Goal: Task Accomplishment & Management: Manage account settings

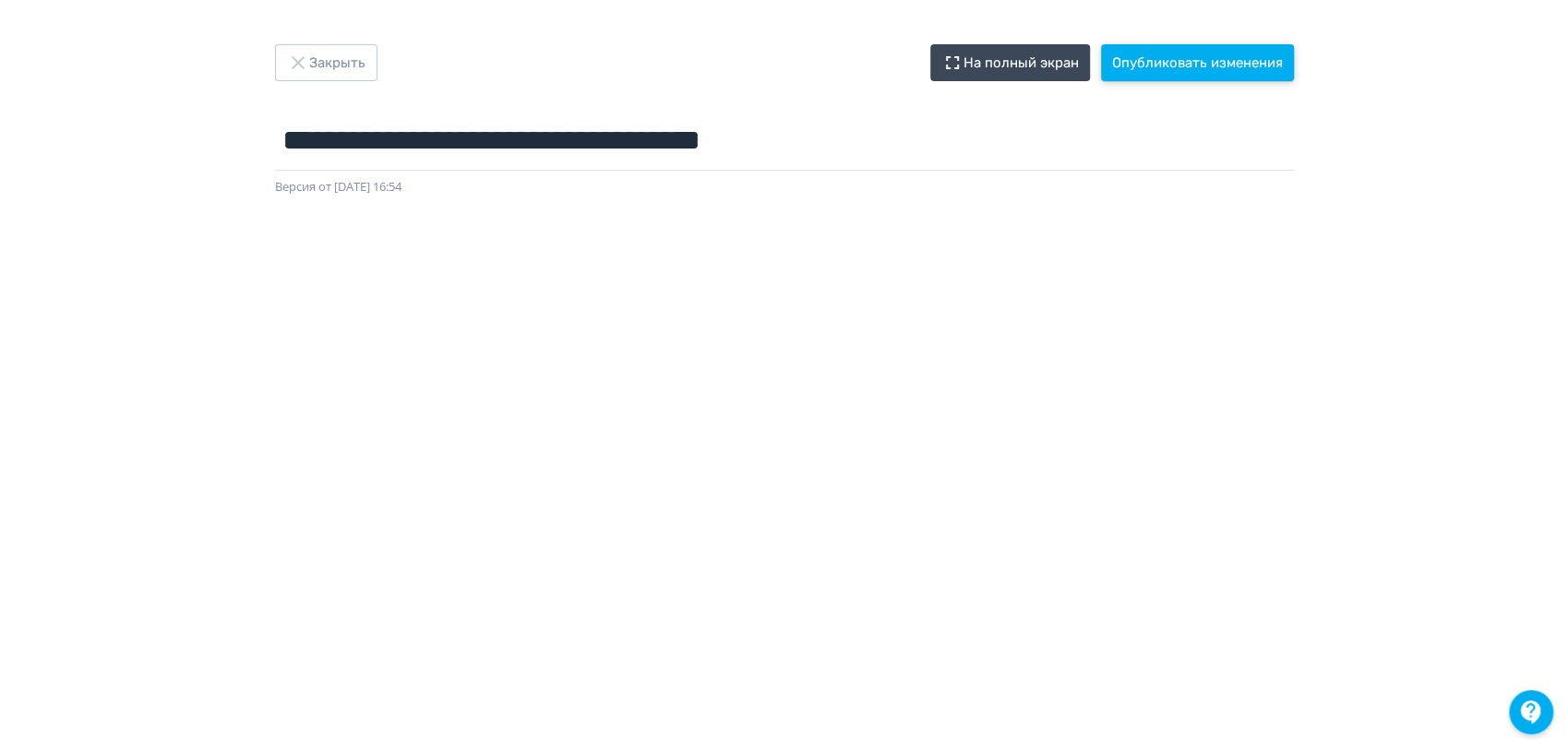
click at [1186, 74] on button "Опубликовать изменения" at bounding box center [1197, 63] width 193 height 37
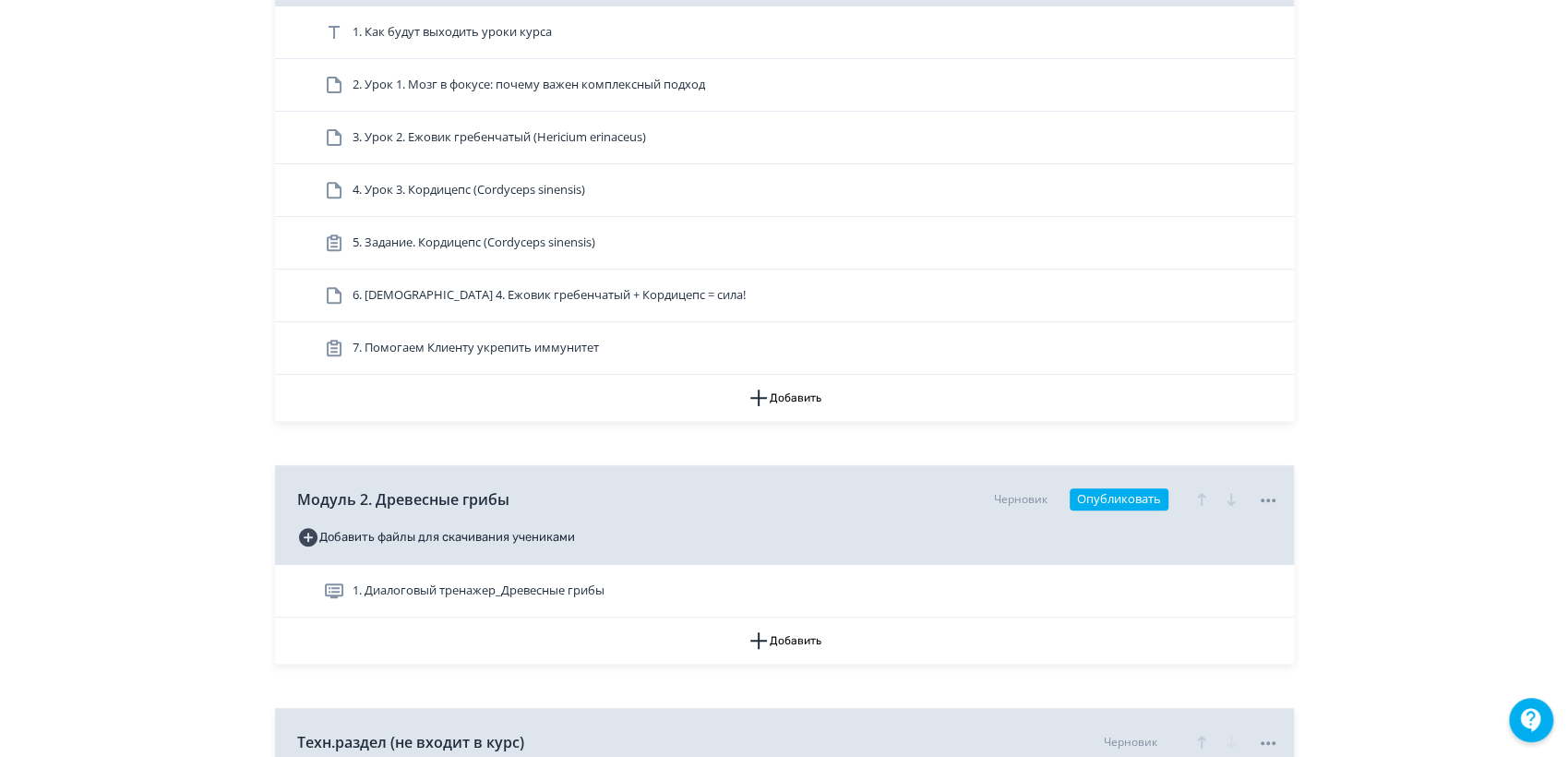
scroll to position [513, 0]
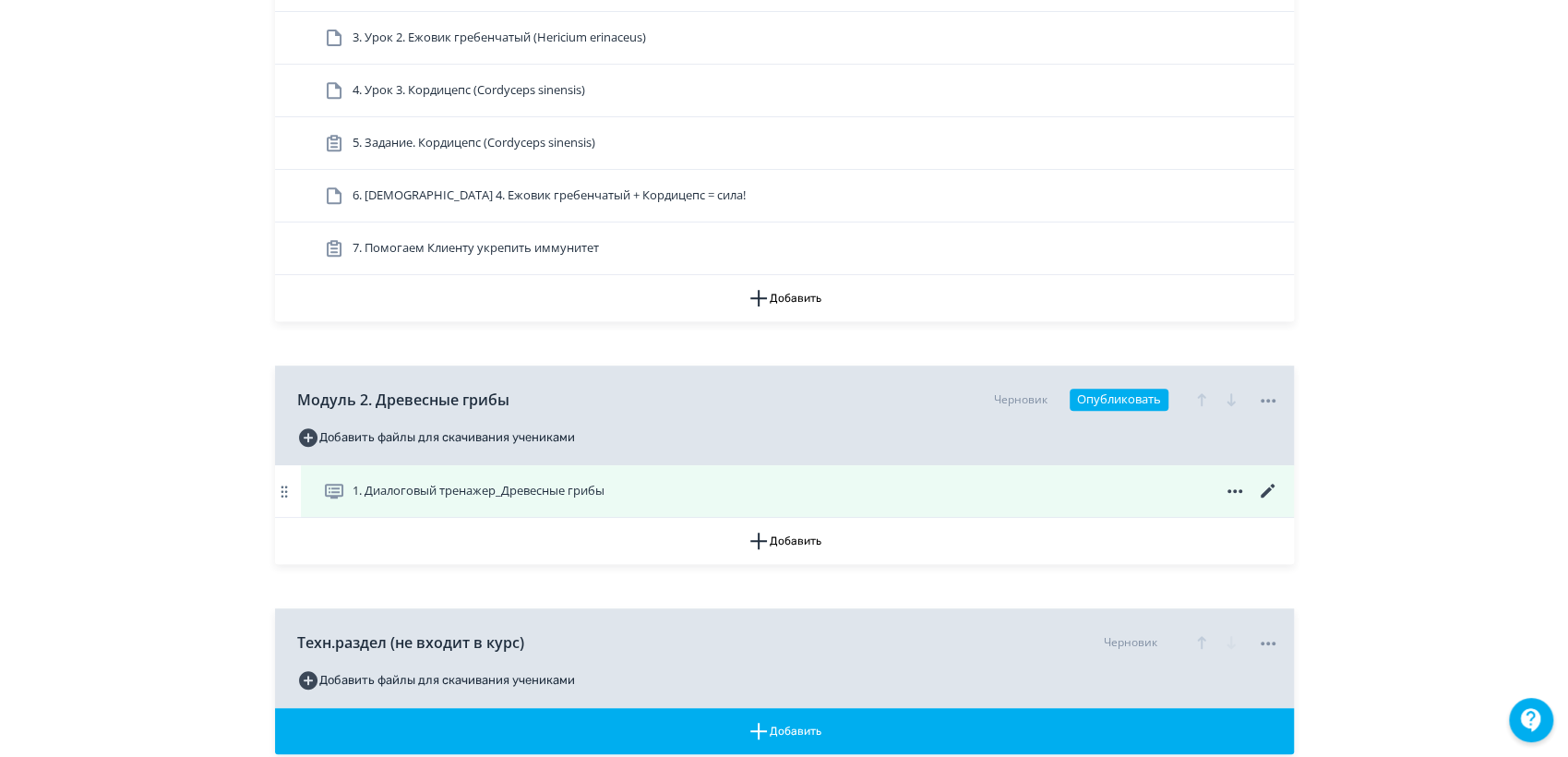
click at [1261, 489] on icon at bounding box center [1267, 490] width 22 height 22
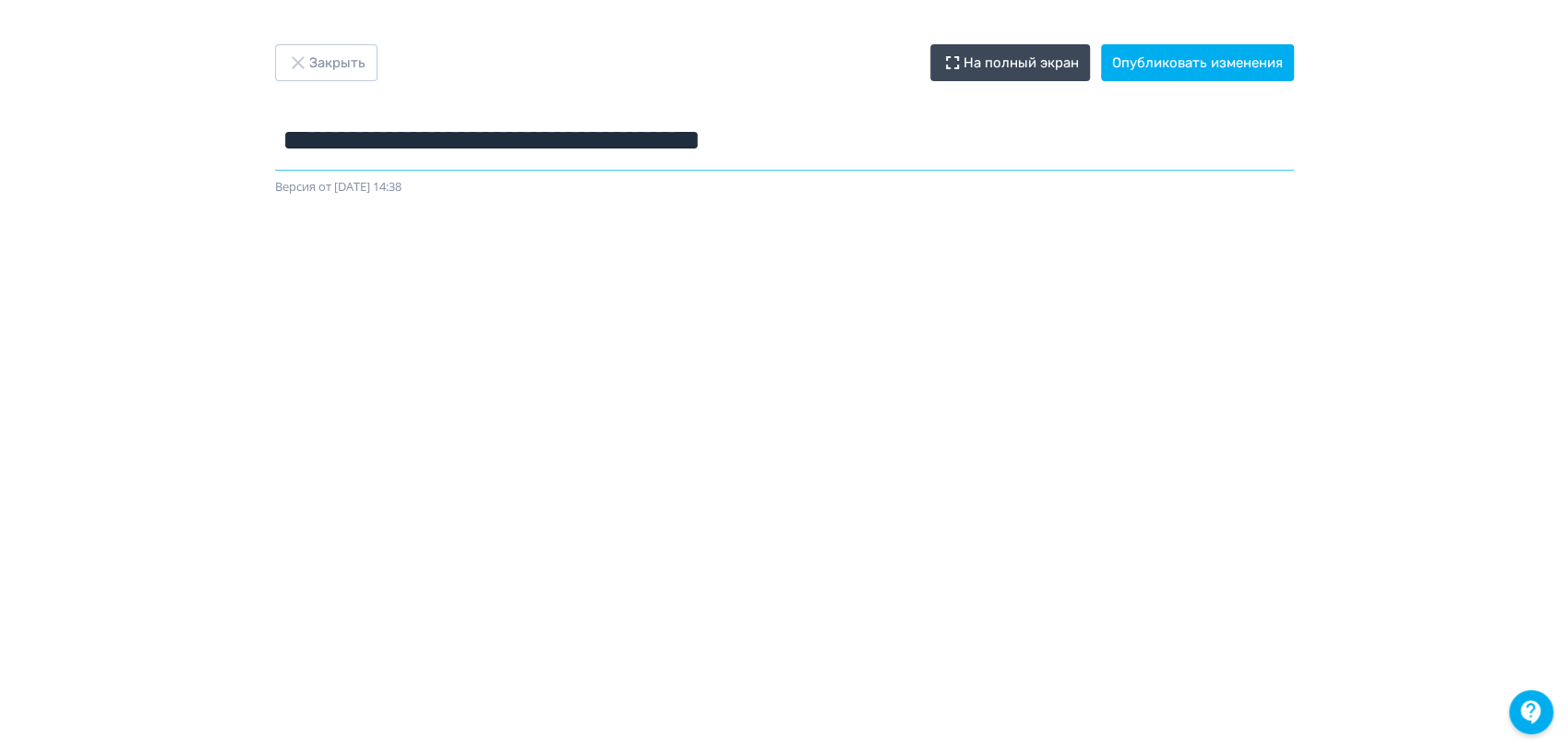
drag, startPoint x: 624, startPoint y: 147, endPoint x: 259, endPoint y: 146, distance: 365.0
click at [259, 146] on div "**********" at bounding box center [784, 121] width 1108 height 153
click at [611, 139] on input "**********" at bounding box center [785, 141] width 1019 height 60
click at [740, 45] on div "Закрыть На полный экран Опубликовать изменения" at bounding box center [785, 63] width 1019 height 37
drag, startPoint x: 539, startPoint y: 139, endPoint x: 219, endPoint y: 130, distance: 320.1
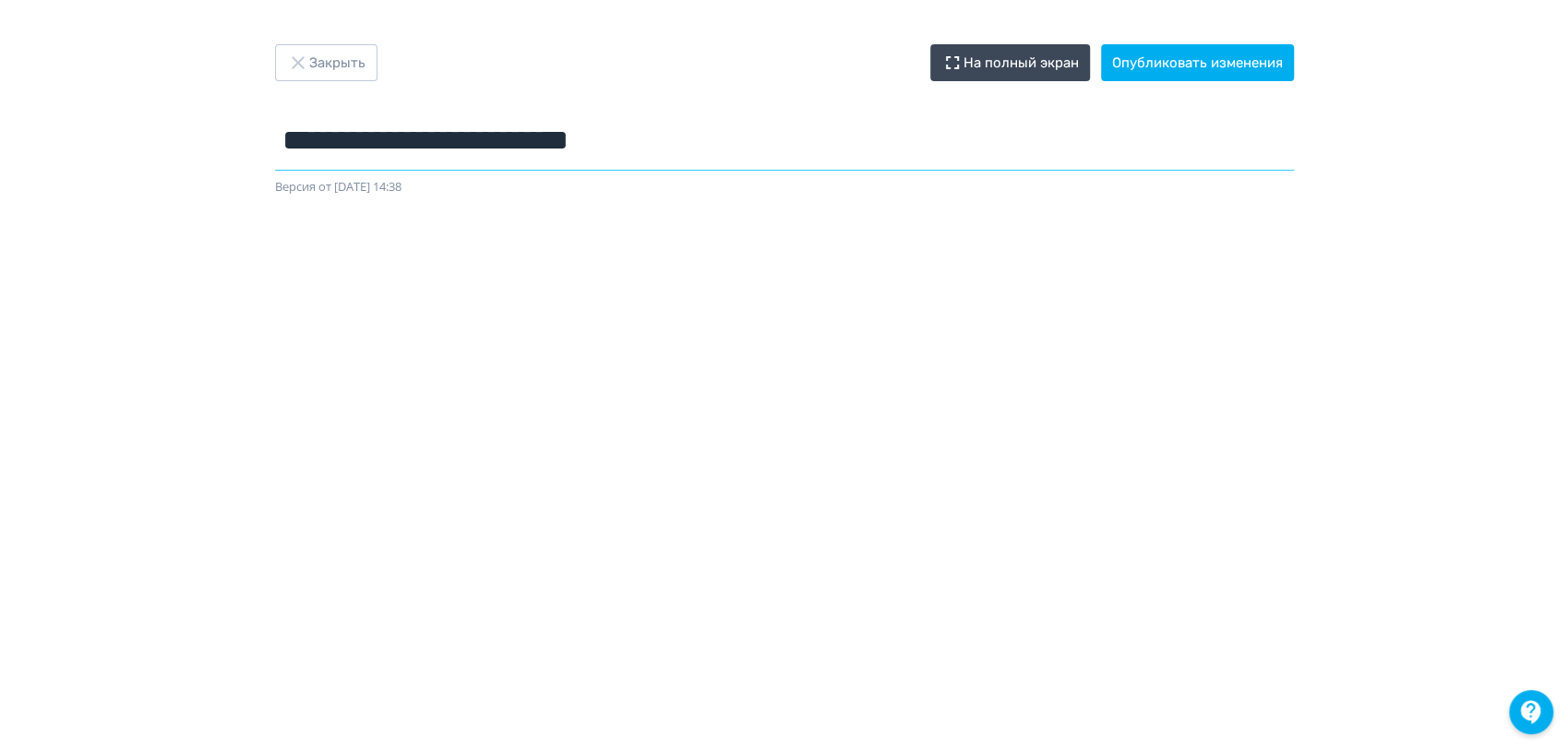
click at [219, 130] on div "**********" at bounding box center [784, 374] width 1568 height 660
paste input "**********"
click at [1026, 155] on input "**********" at bounding box center [785, 141] width 1019 height 60
type input "**********"
click at [1230, 63] on button "Опубликовать изменения" at bounding box center [1197, 63] width 193 height 37
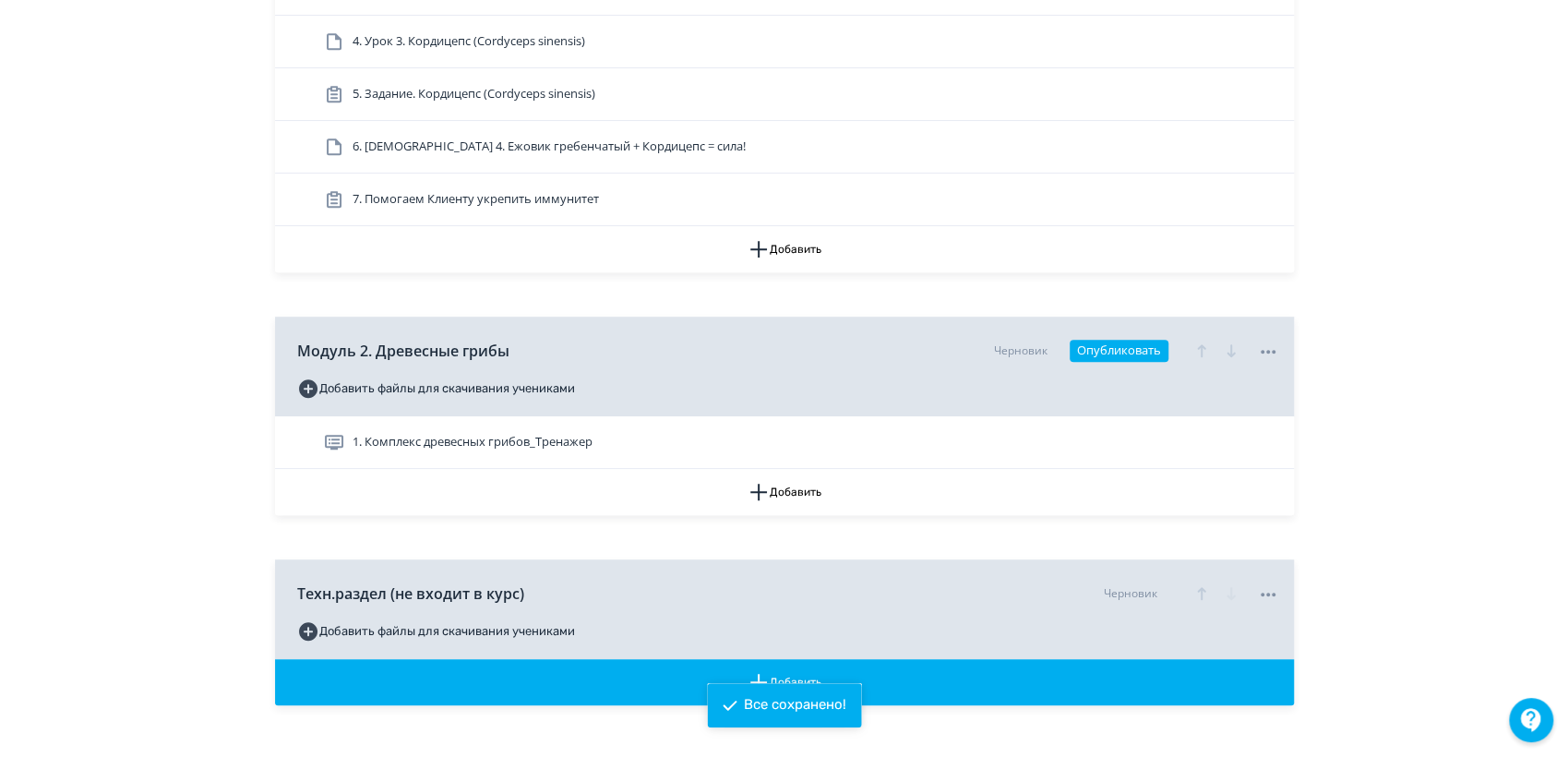
scroll to position [665, 0]
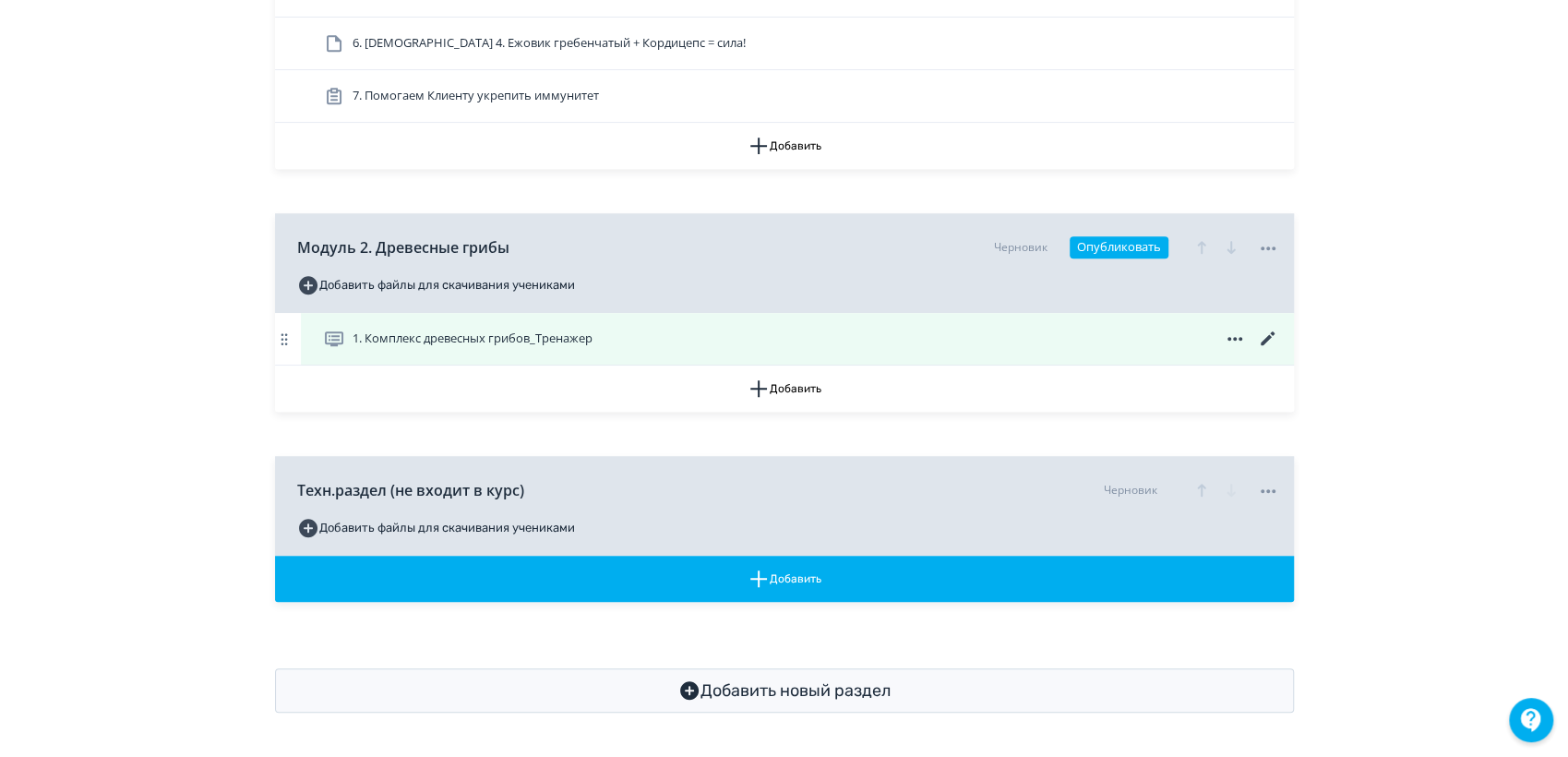
click at [583, 337] on span "1. Комплекс древесных грибов_Тренажер" at bounding box center [472, 339] width 240 height 18
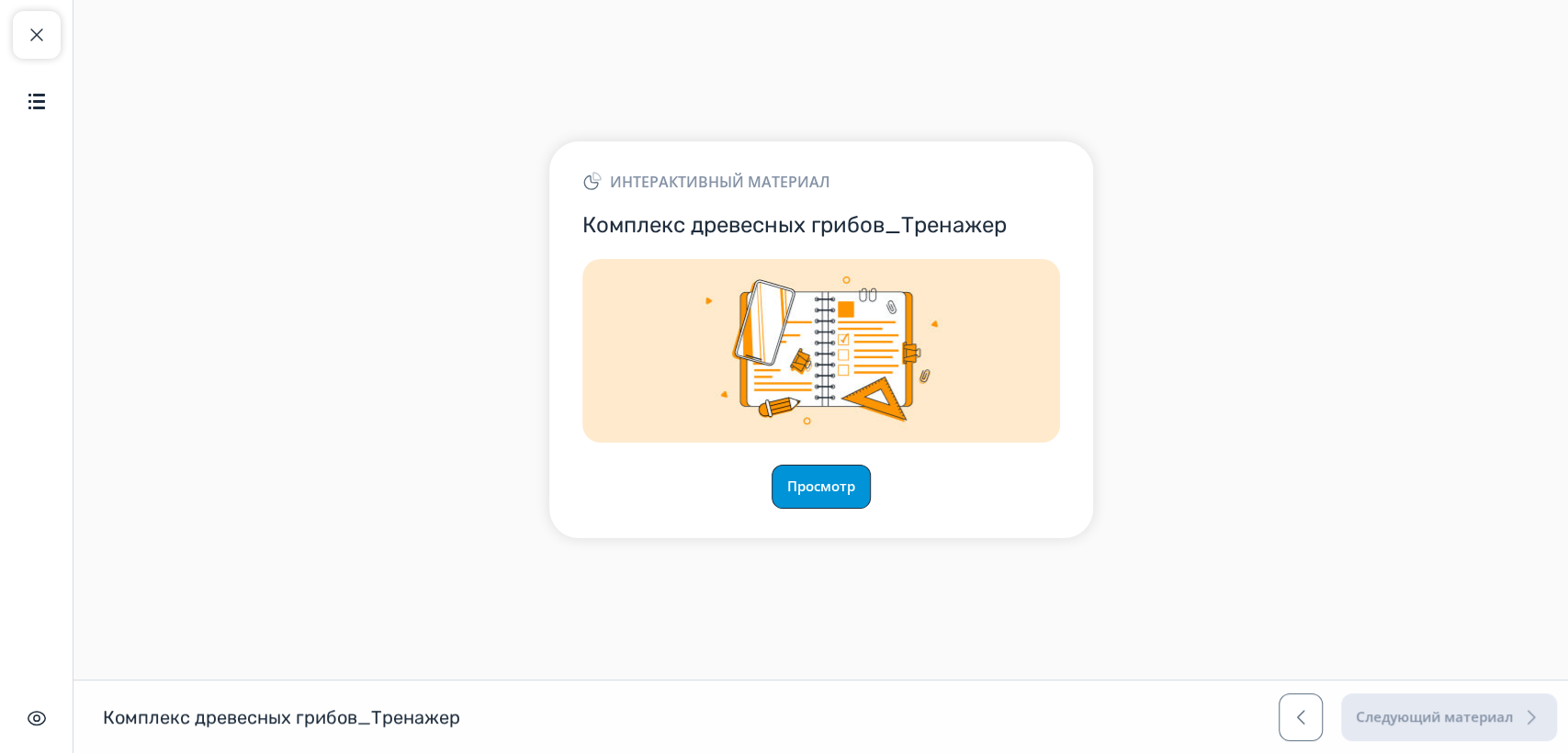
click at [817, 481] on button "Просмотр" at bounding box center [821, 487] width 99 height 45
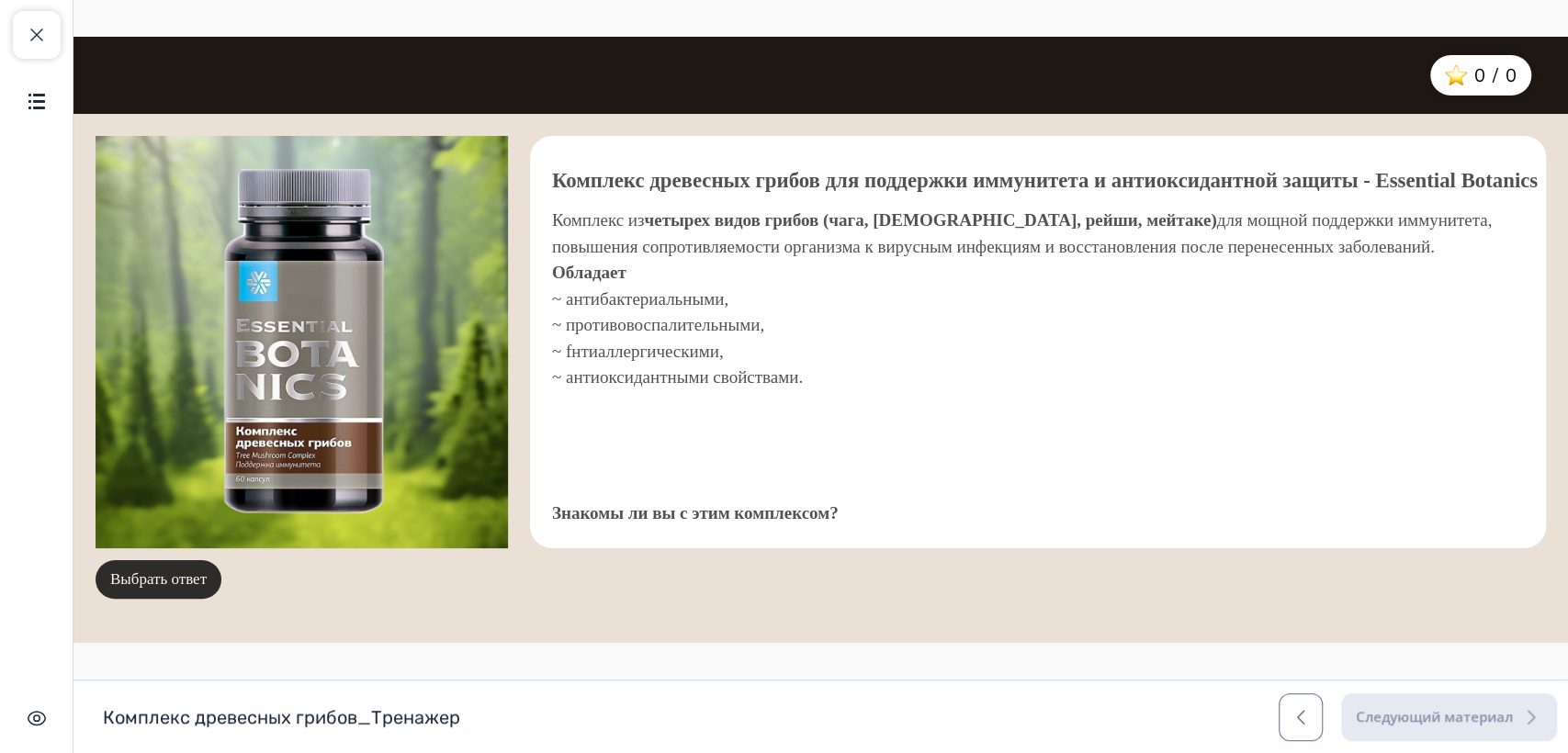
click at [166, 584] on button "Выбрать ответ" at bounding box center [159, 580] width 126 height 39
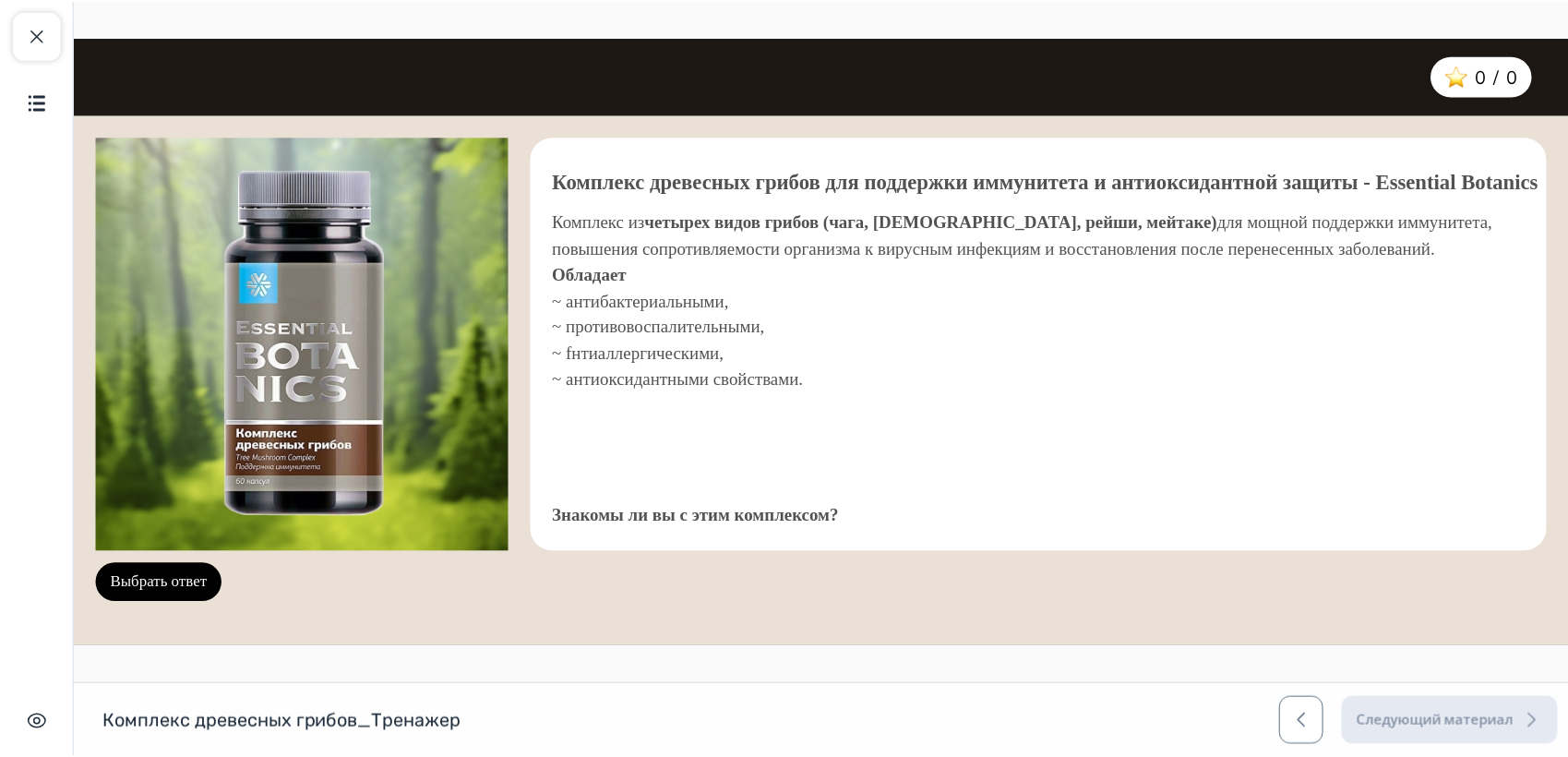
scroll to position [111, 0]
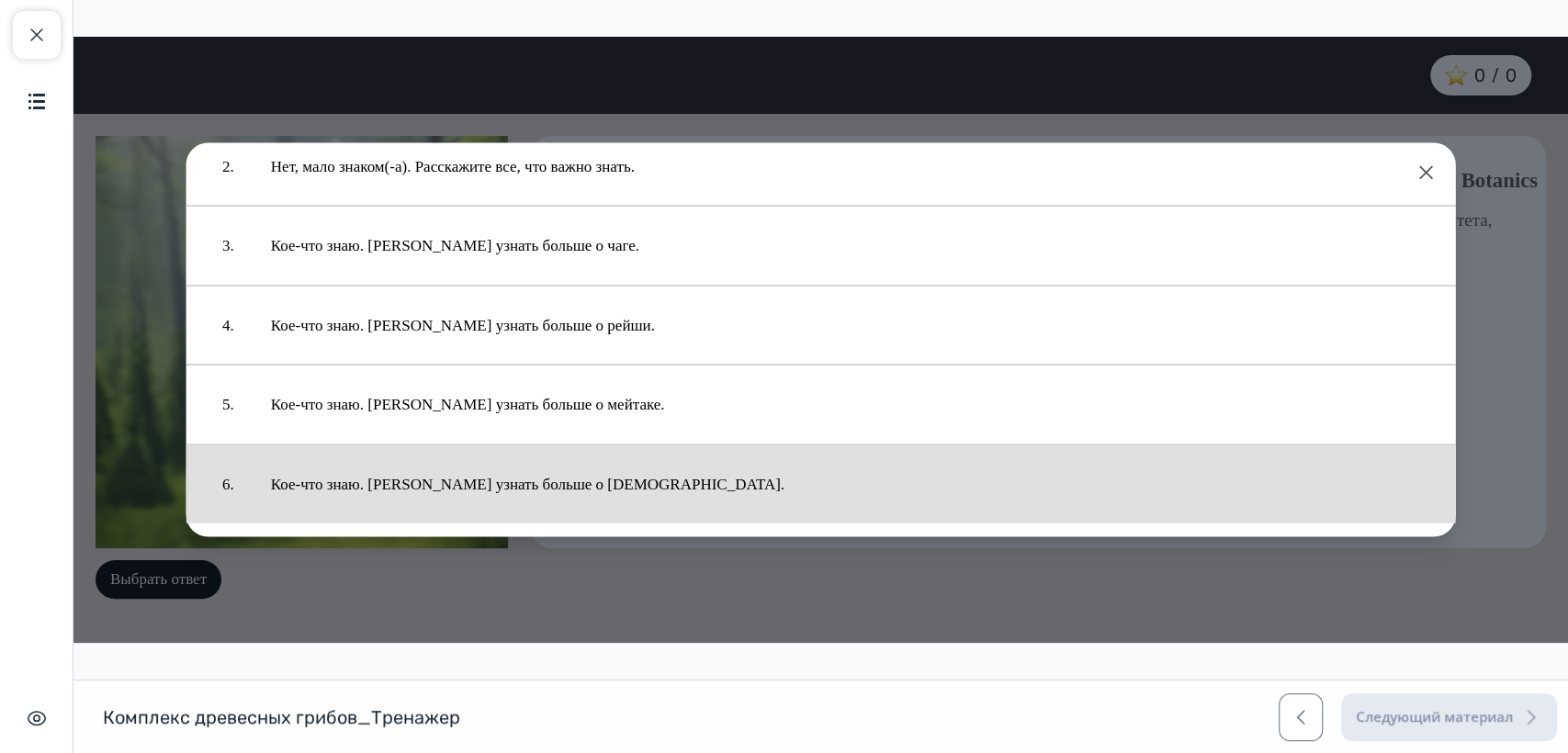
click at [524, 487] on button "Кое-что знаю. [PERSON_NAME] узнать больше о [DEMOGRAPHIC_DATA]." at bounding box center [845, 484] width 1185 height 61
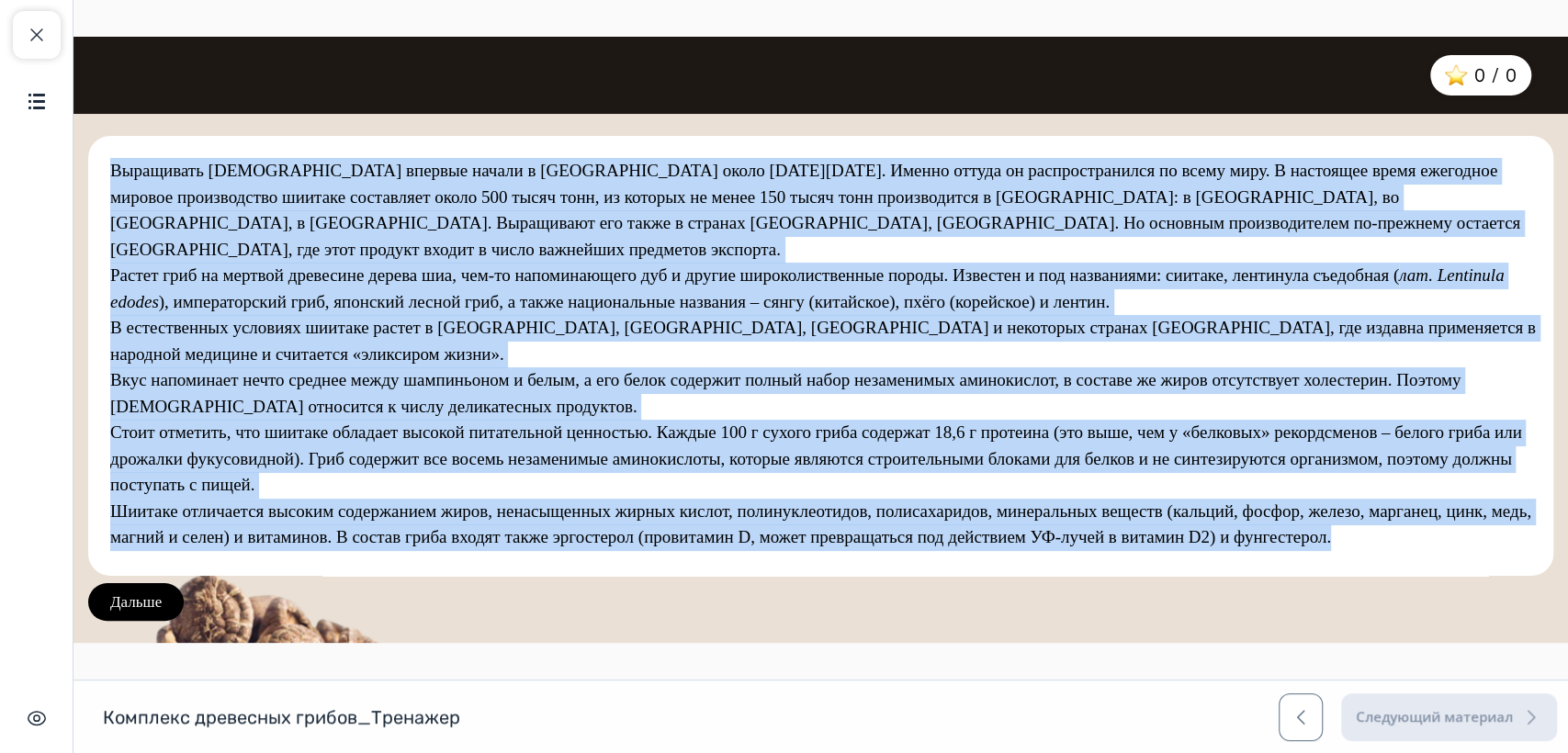
drag, startPoint x: 111, startPoint y: 170, endPoint x: 1375, endPoint y: 482, distance: 1301.9
click at [1375, 482] on div "Выращивать [DEMOGRAPHIC_DATA] впервые начали в [GEOGRAPHIC_DATA] около [DATE][D…" at bounding box center [831, 380] width 1443 height 445
copy div "Loremipsum dolorsi ametcon adipis e Seddoe tempo 3474 inc utlab. Etdolo magnaa …"
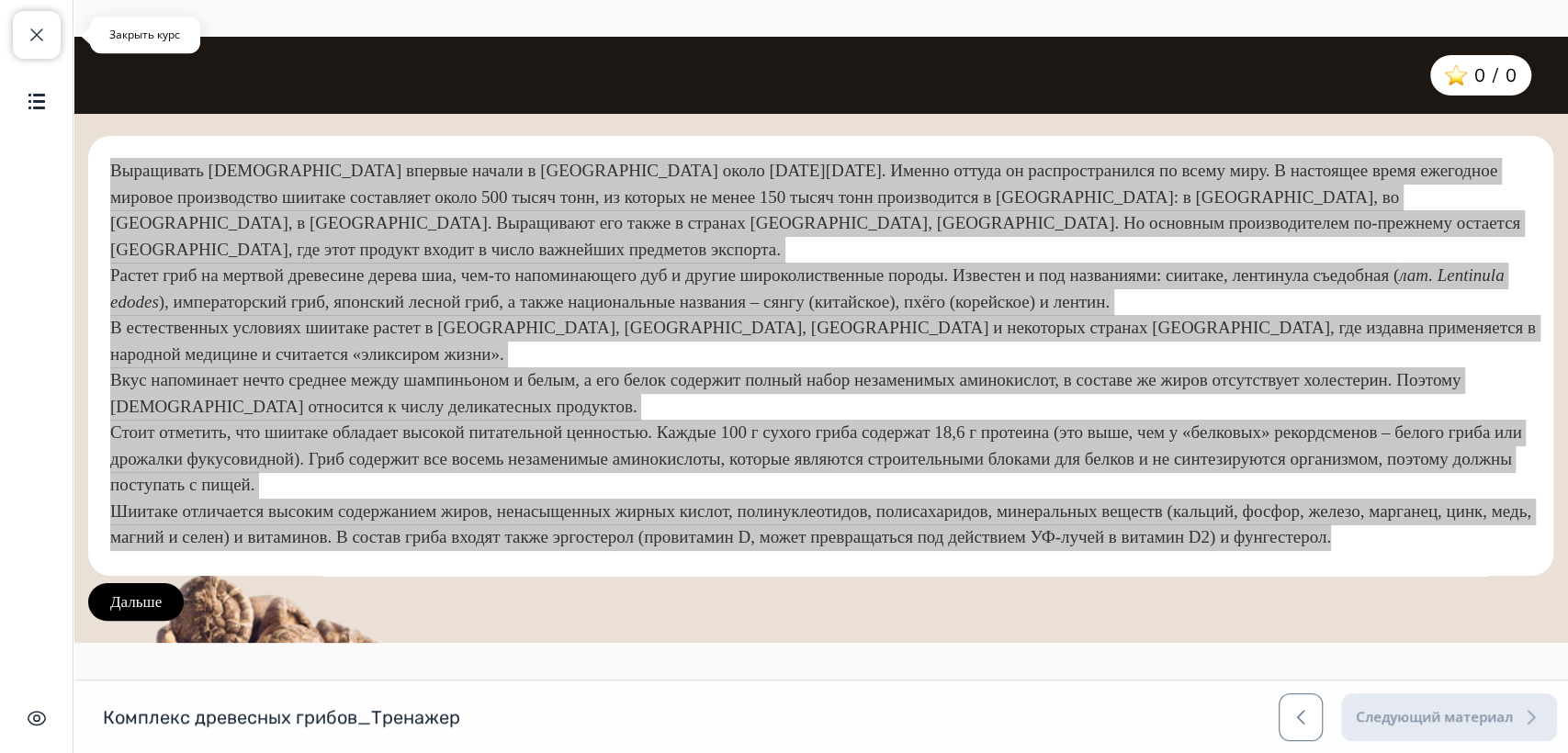
drag, startPoint x: 44, startPoint y: 32, endPoint x: 518, endPoint y: 91, distance: 477.7
click at [44, 32] on span "button" at bounding box center [37, 35] width 22 height 22
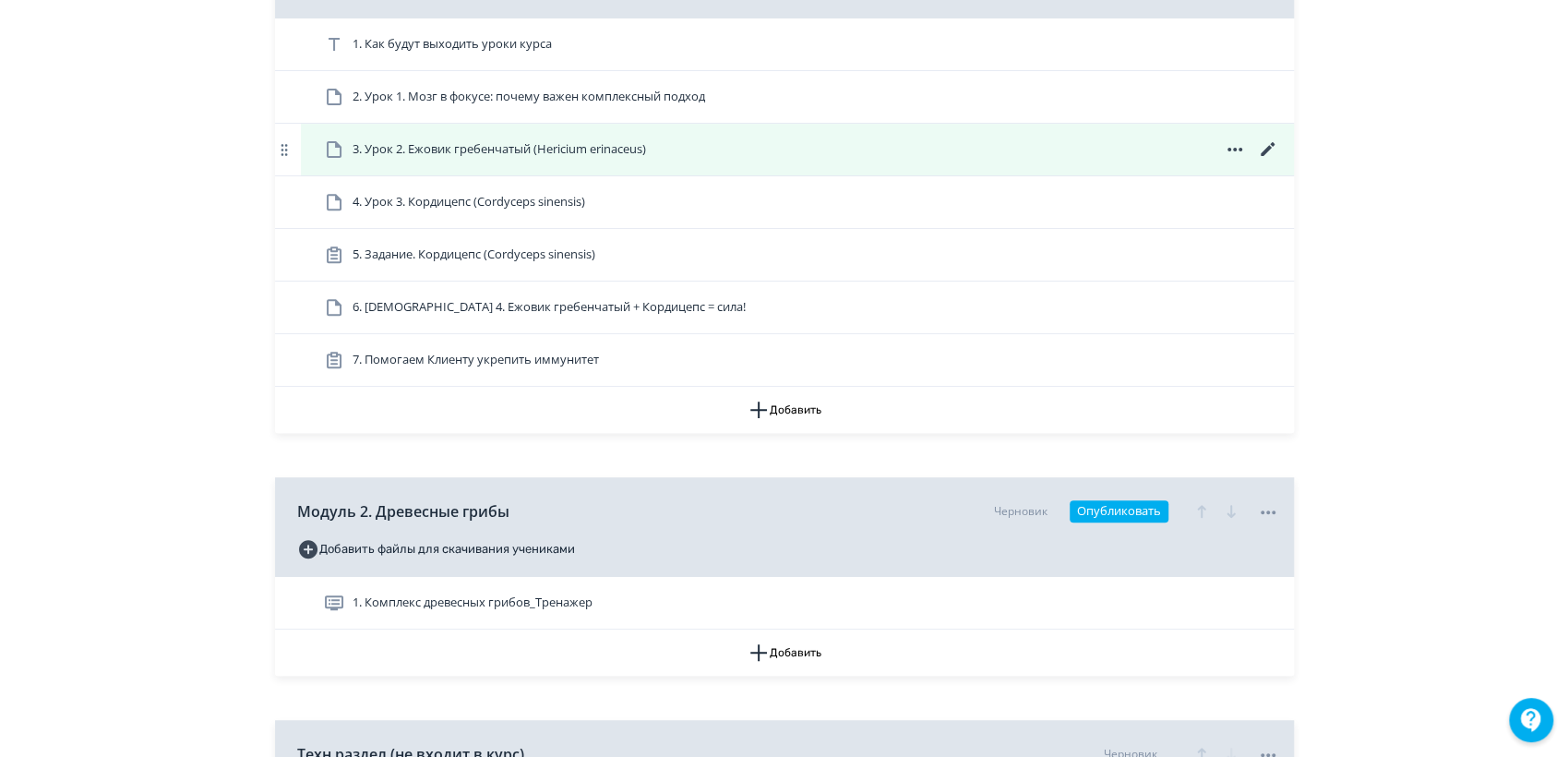
scroll to position [513, 0]
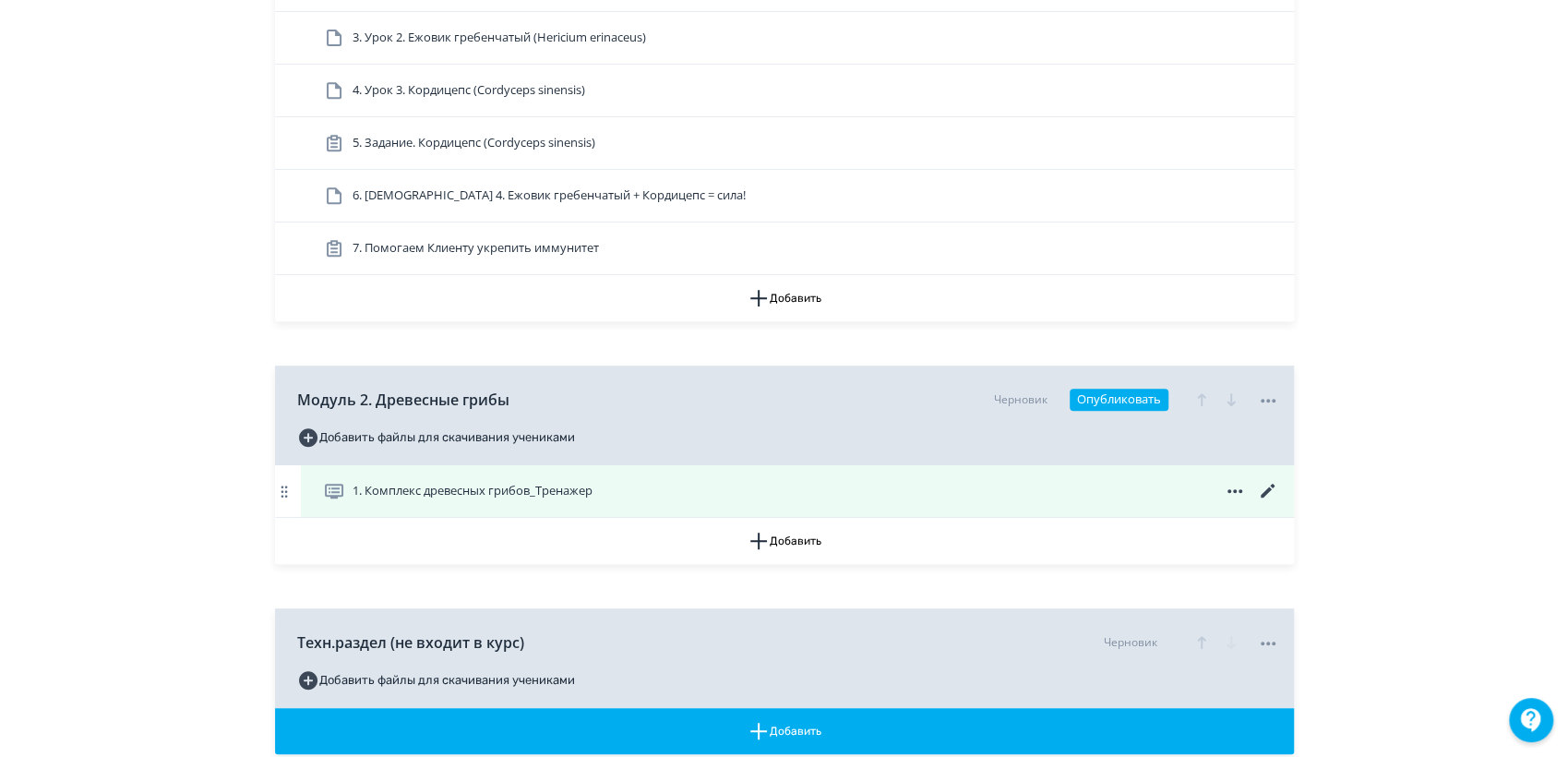
click at [1267, 489] on icon at bounding box center [1266, 490] width 14 height 14
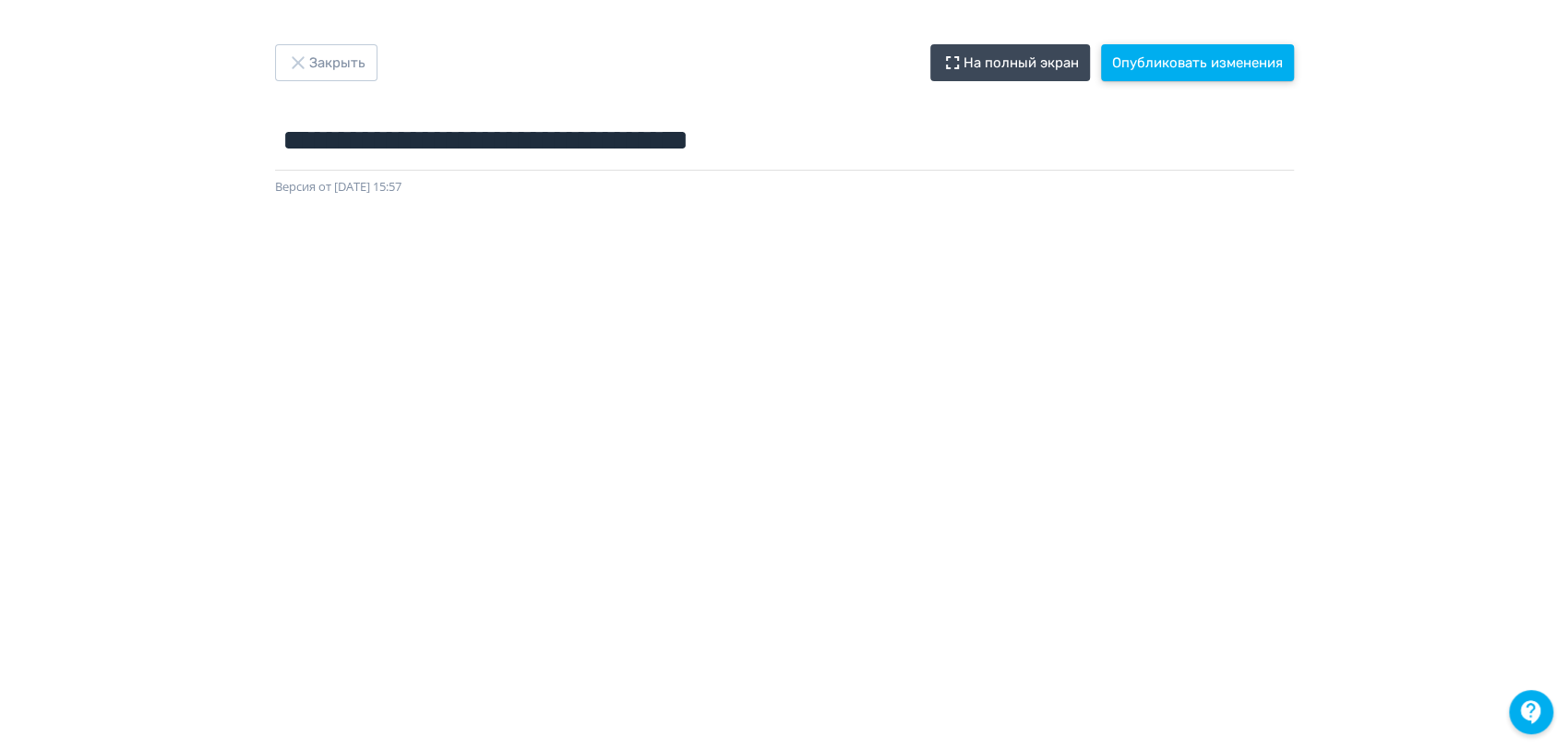
click at [1194, 54] on button "Опубликовать изменения" at bounding box center [1197, 63] width 193 height 37
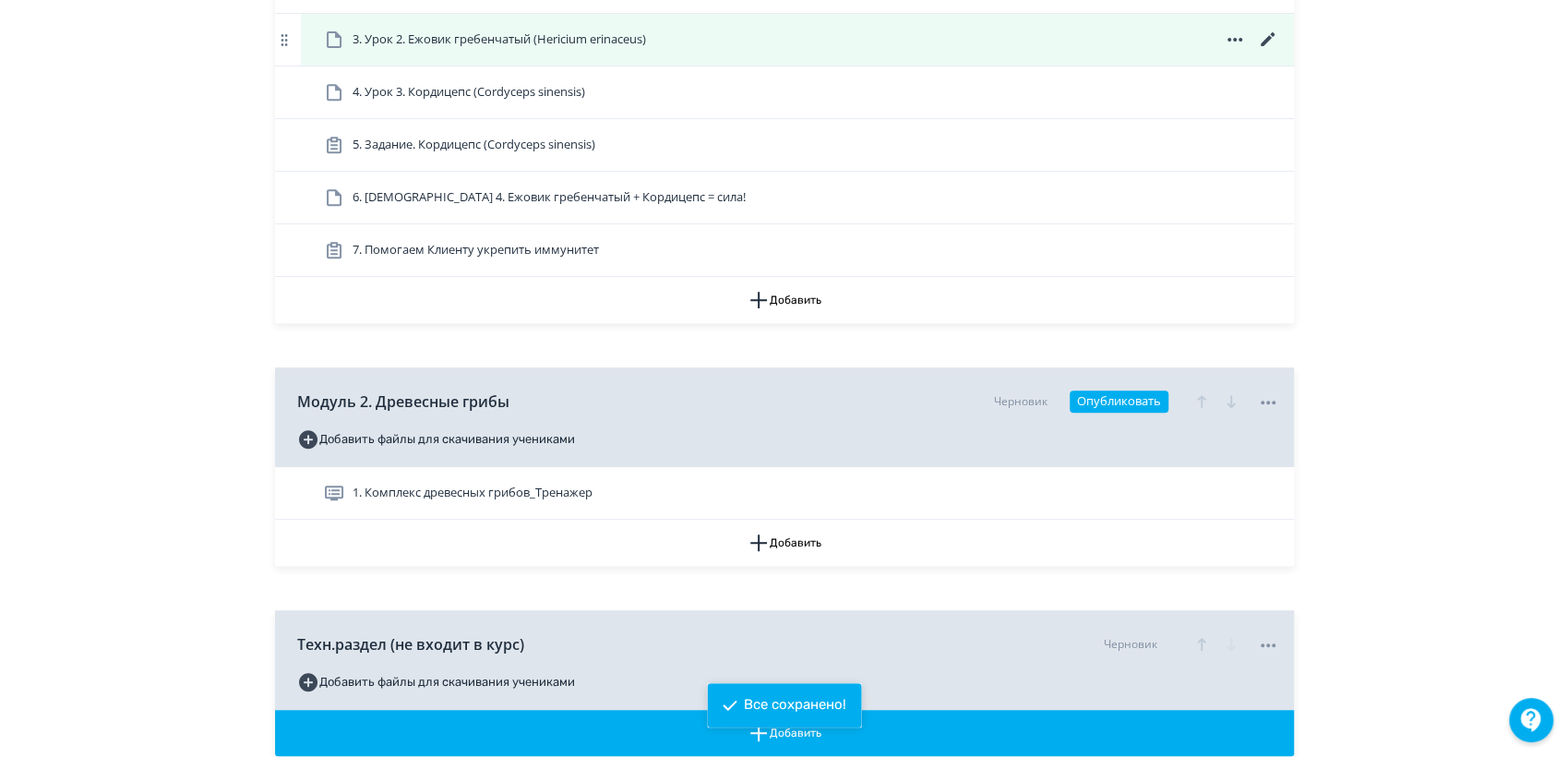
scroll to position [665, 0]
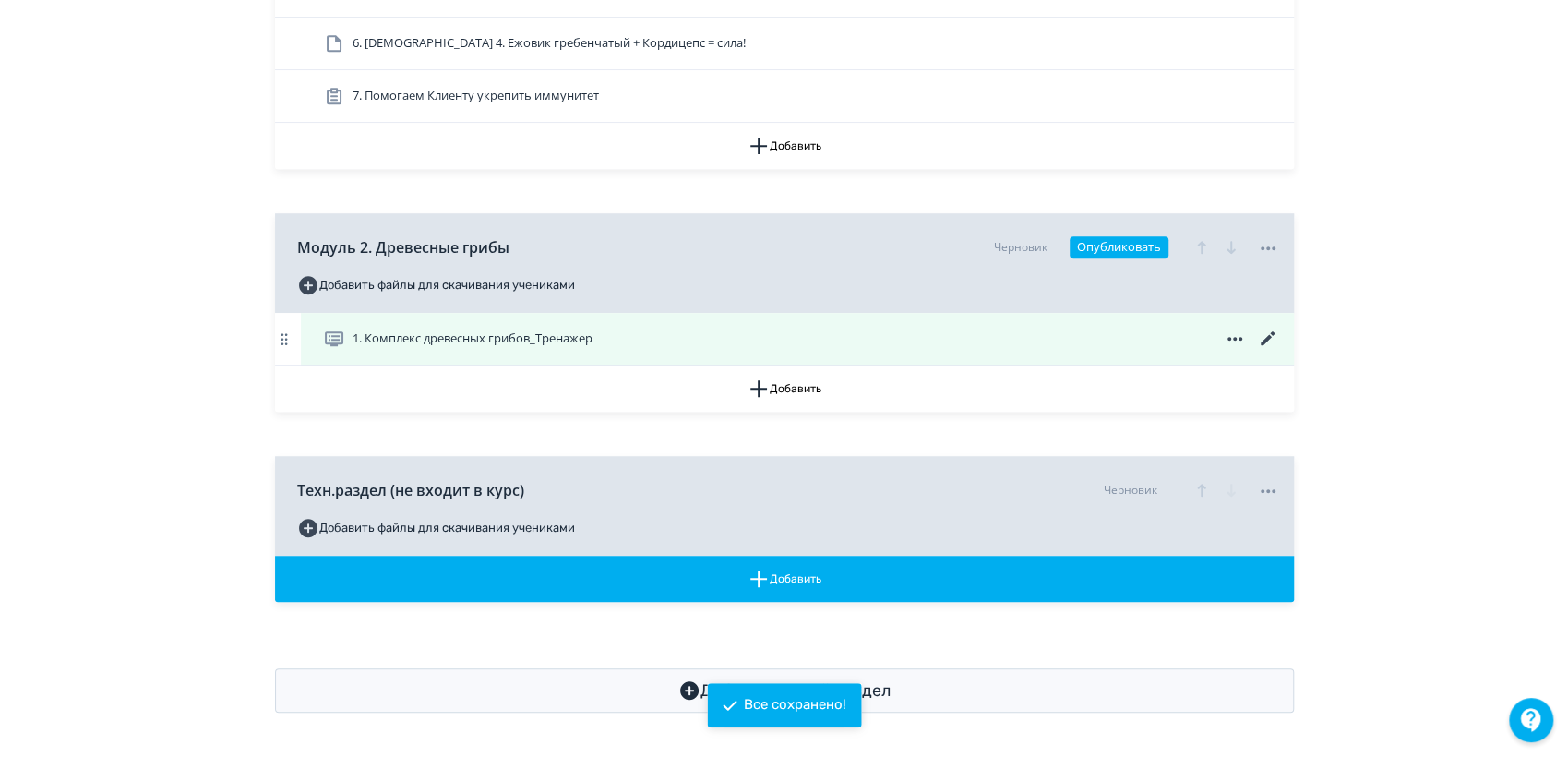
click at [484, 335] on span "1. Комплекс древесных грибов_Тренажер" at bounding box center [472, 339] width 240 height 18
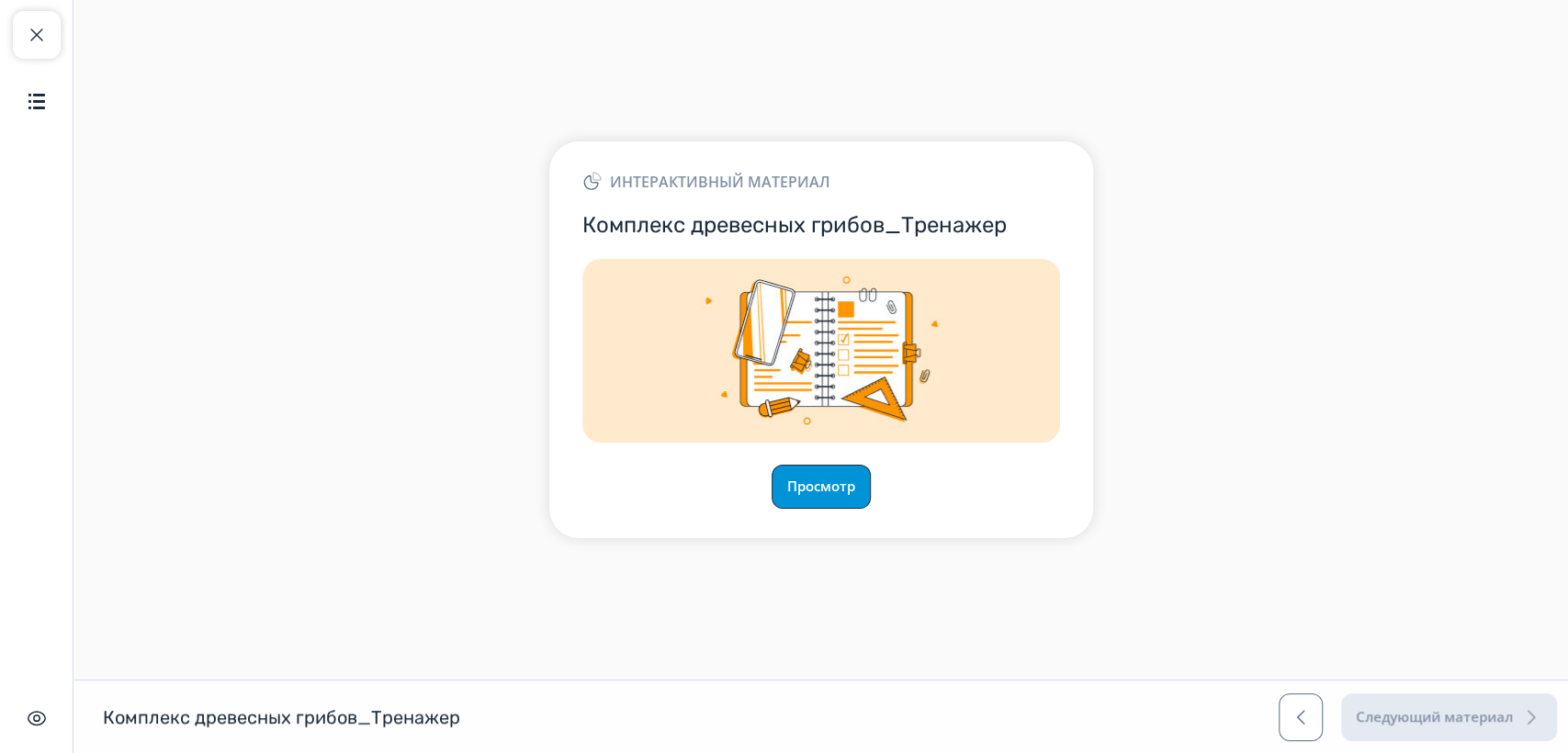
click at [834, 487] on button "Просмотр" at bounding box center [821, 487] width 99 height 45
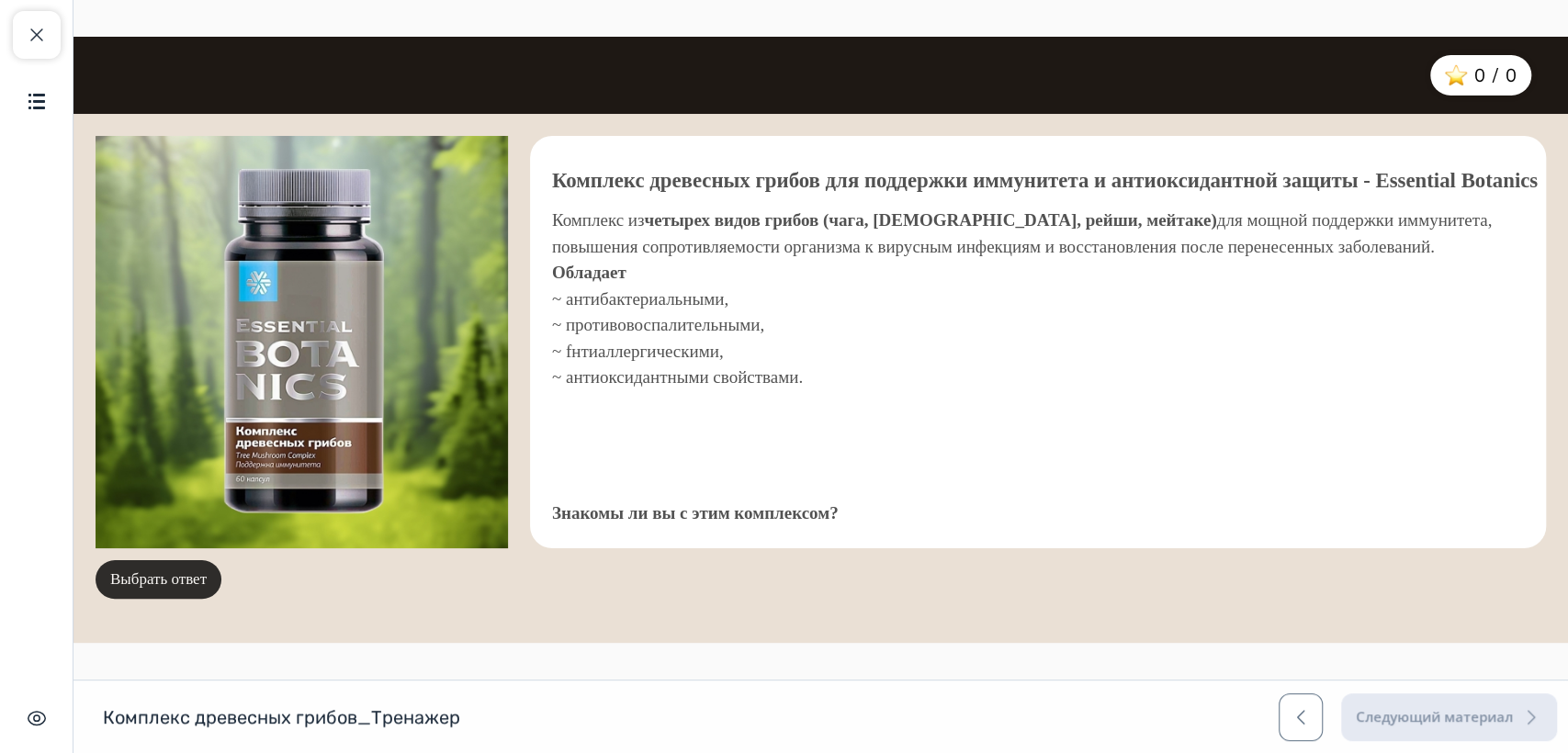
click at [171, 576] on button "Выбрать ответ" at bounding box center [159, 580] width 126 height 39
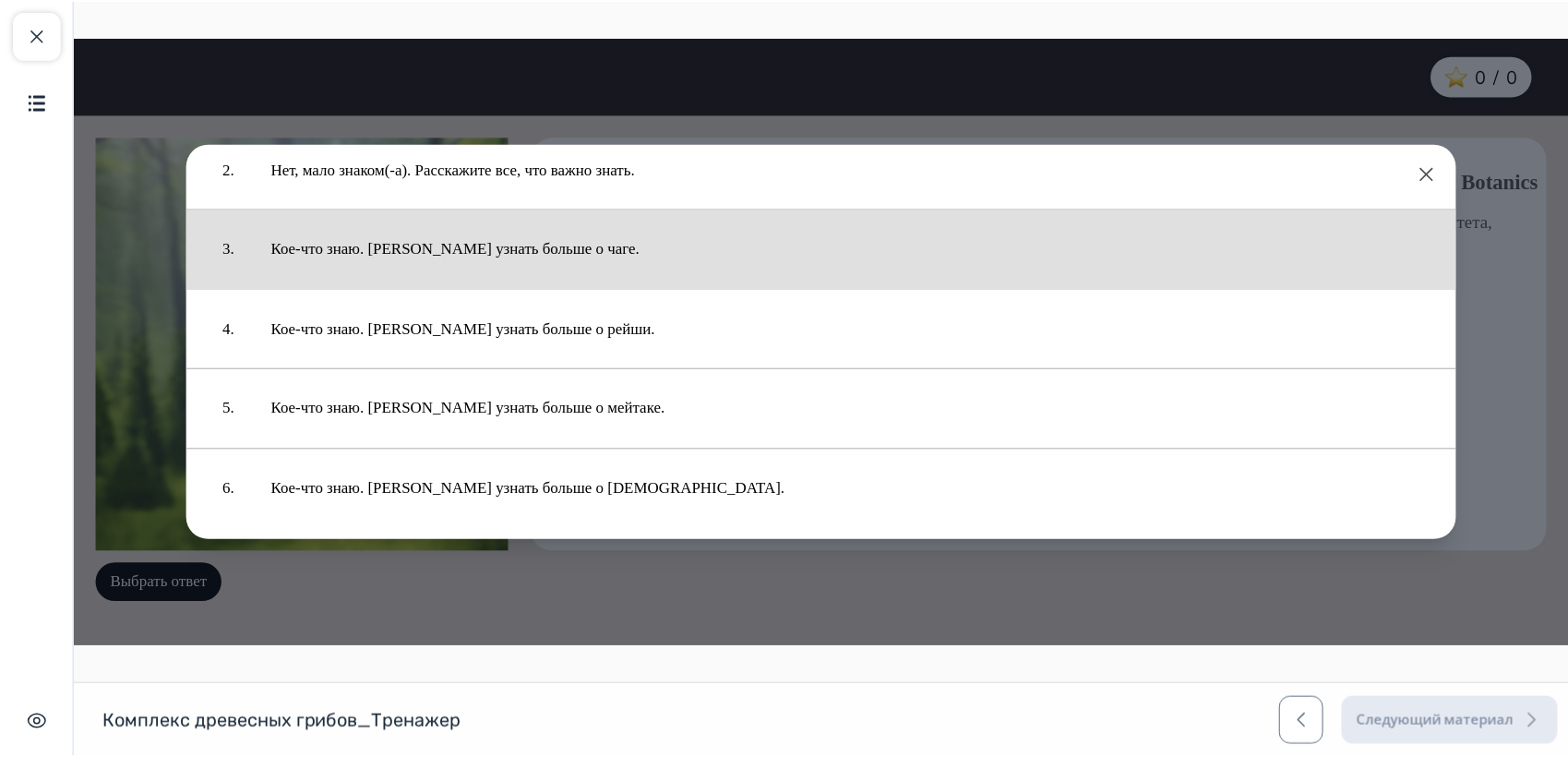
scroll to position [111, 0]
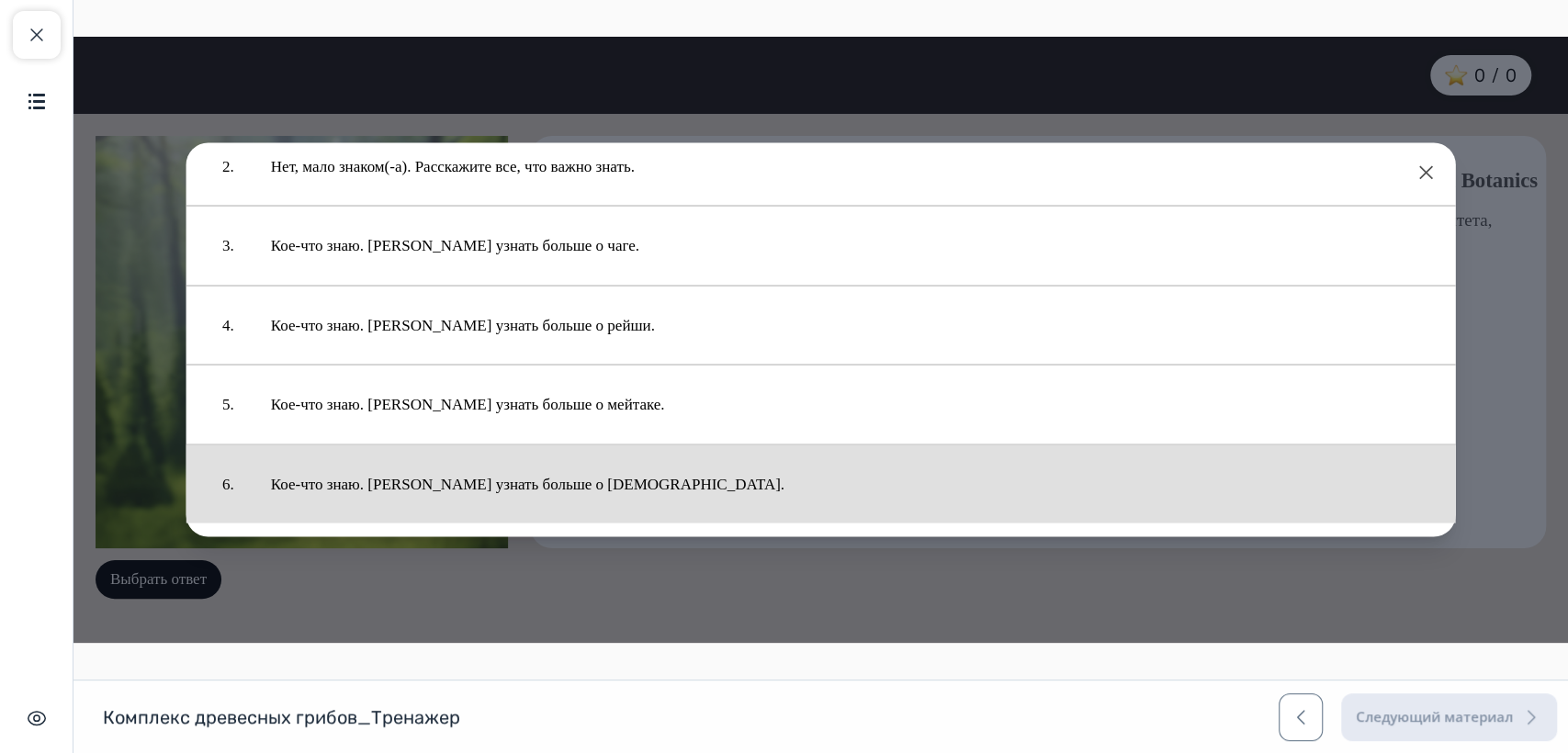
click at [506, 474] on button "Кое-что знаю. [PERSON_NAME] узнать больше о [DEMOGRAPHIC_DATA]." at bounding box center [845, 484] width 1185 height 61
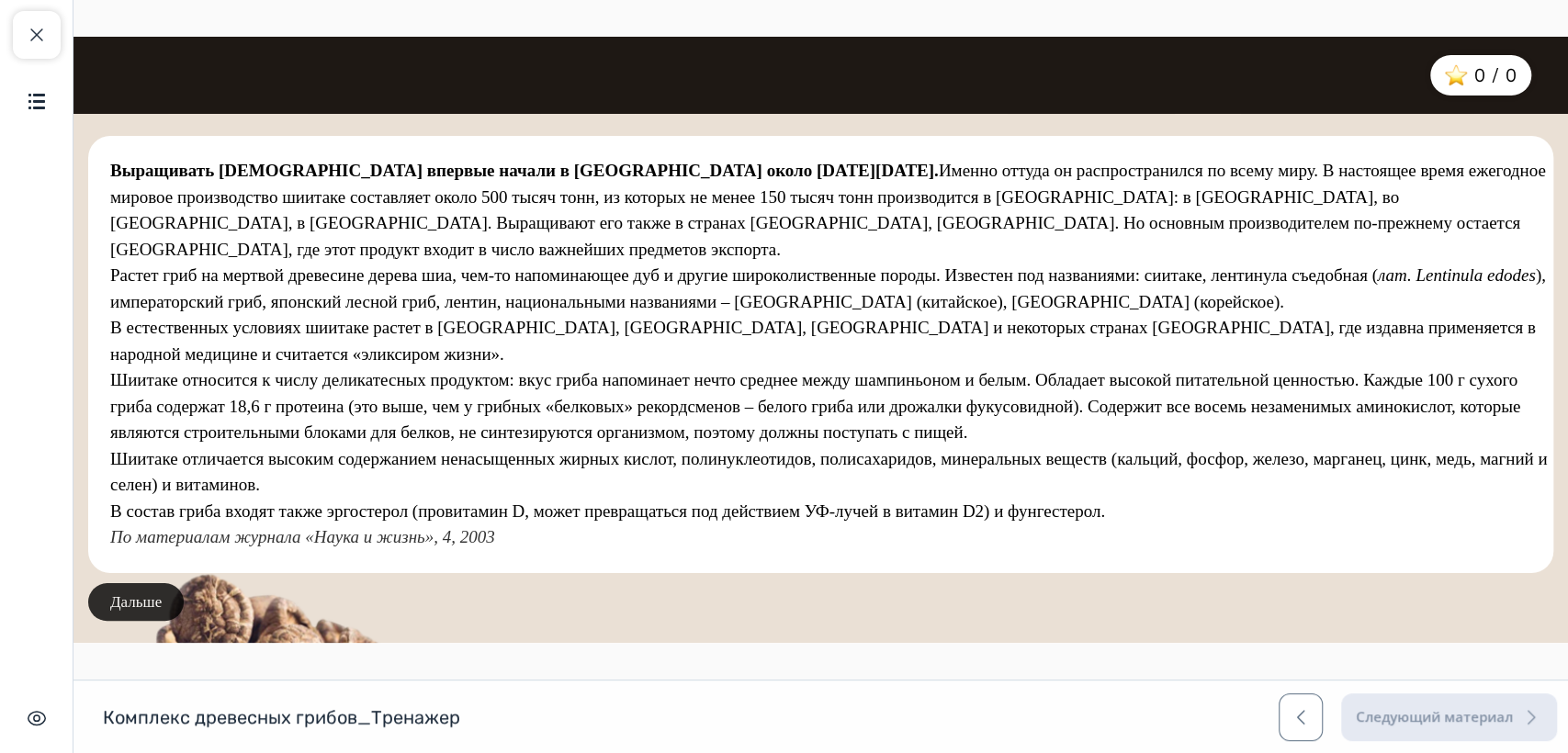
click at [149, 598] on button "Дальше" at bounding box center [136, 603] width 96 height 39
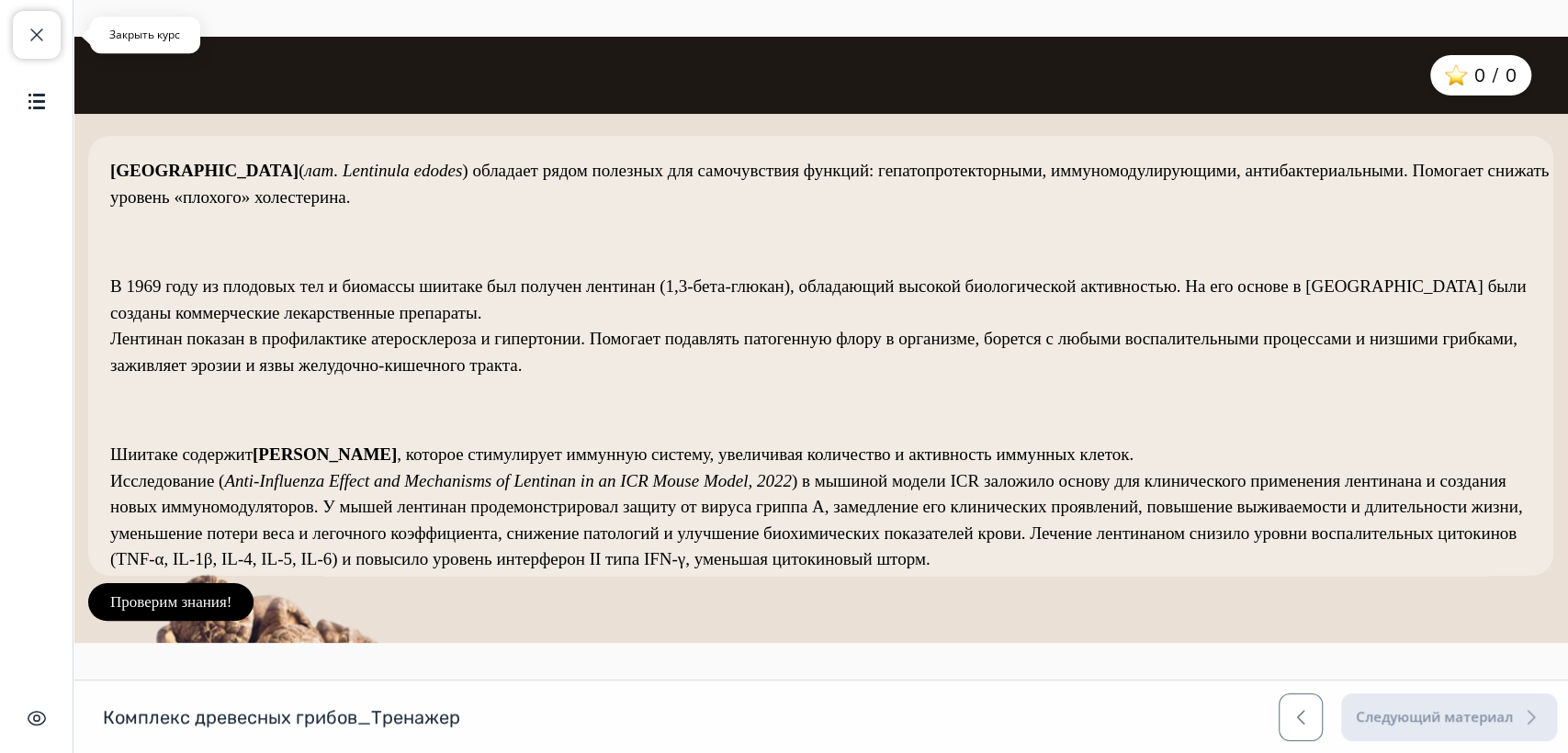
click at [33, 35] on span "button" at bounding box center [37, 35] width 22 height 22
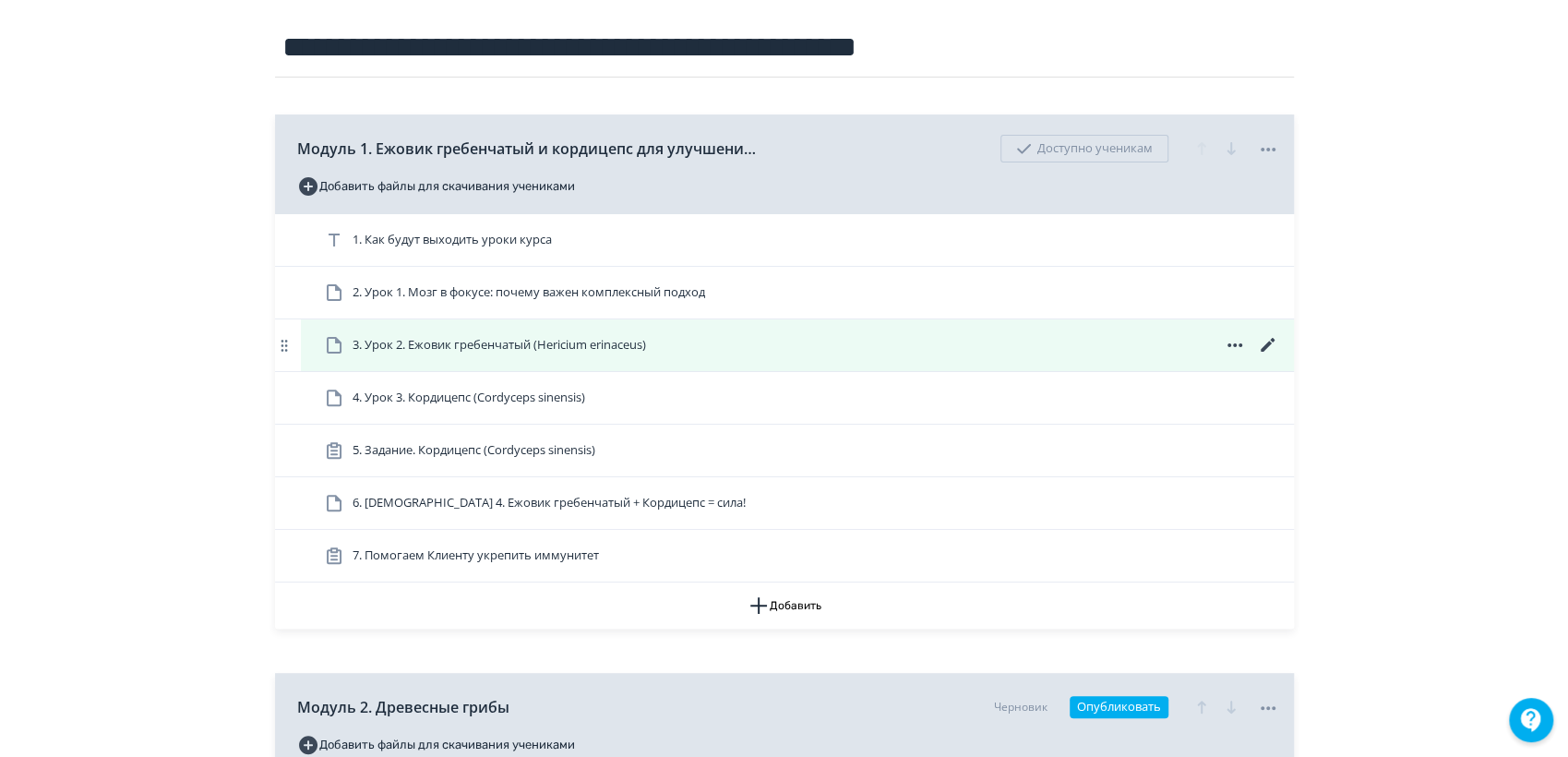
scroll to position [513, 0]
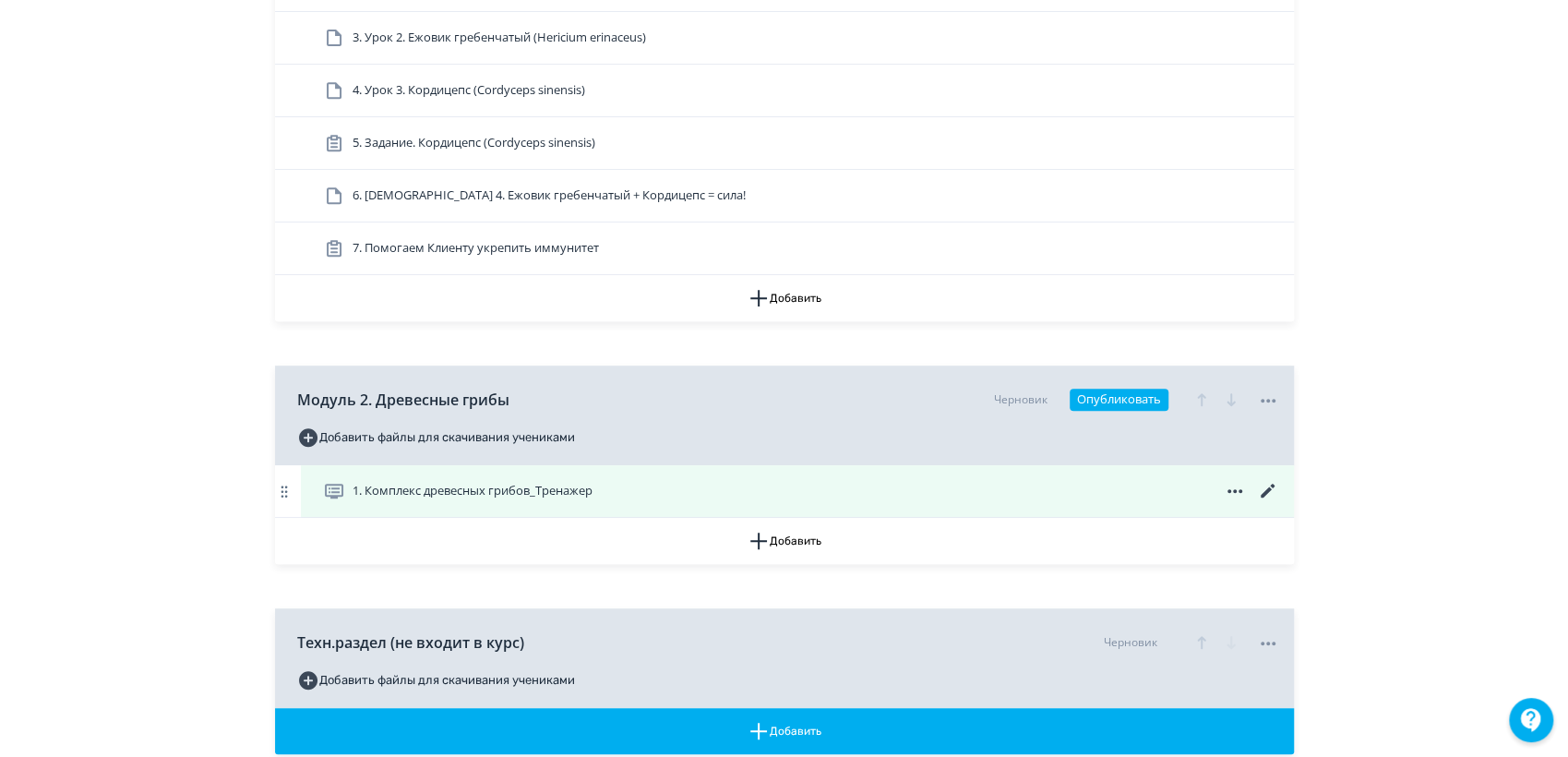
click at [1265, 489] on icon at bounding box center [1267, 490] width 22 height 22
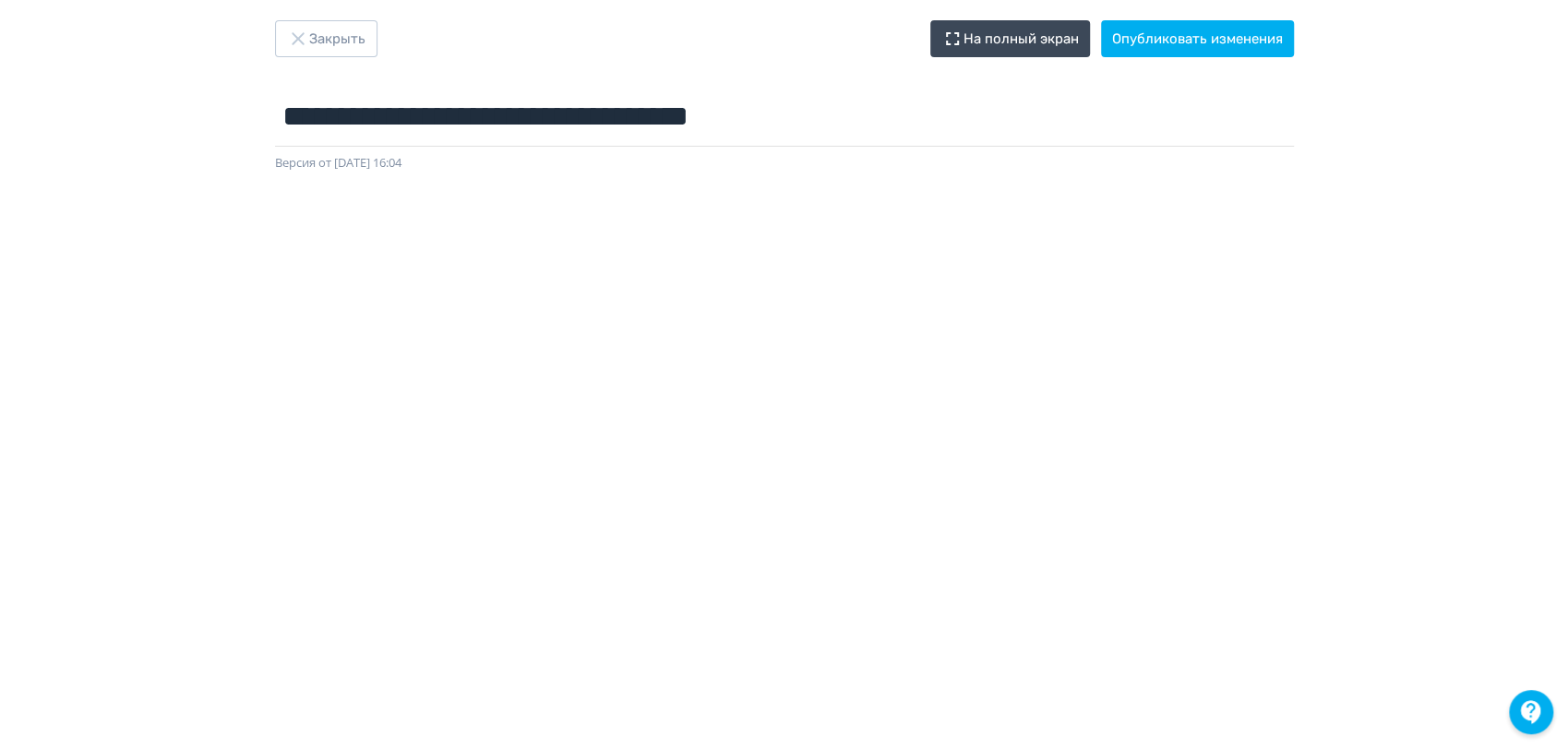
scroll to position [11, 0]
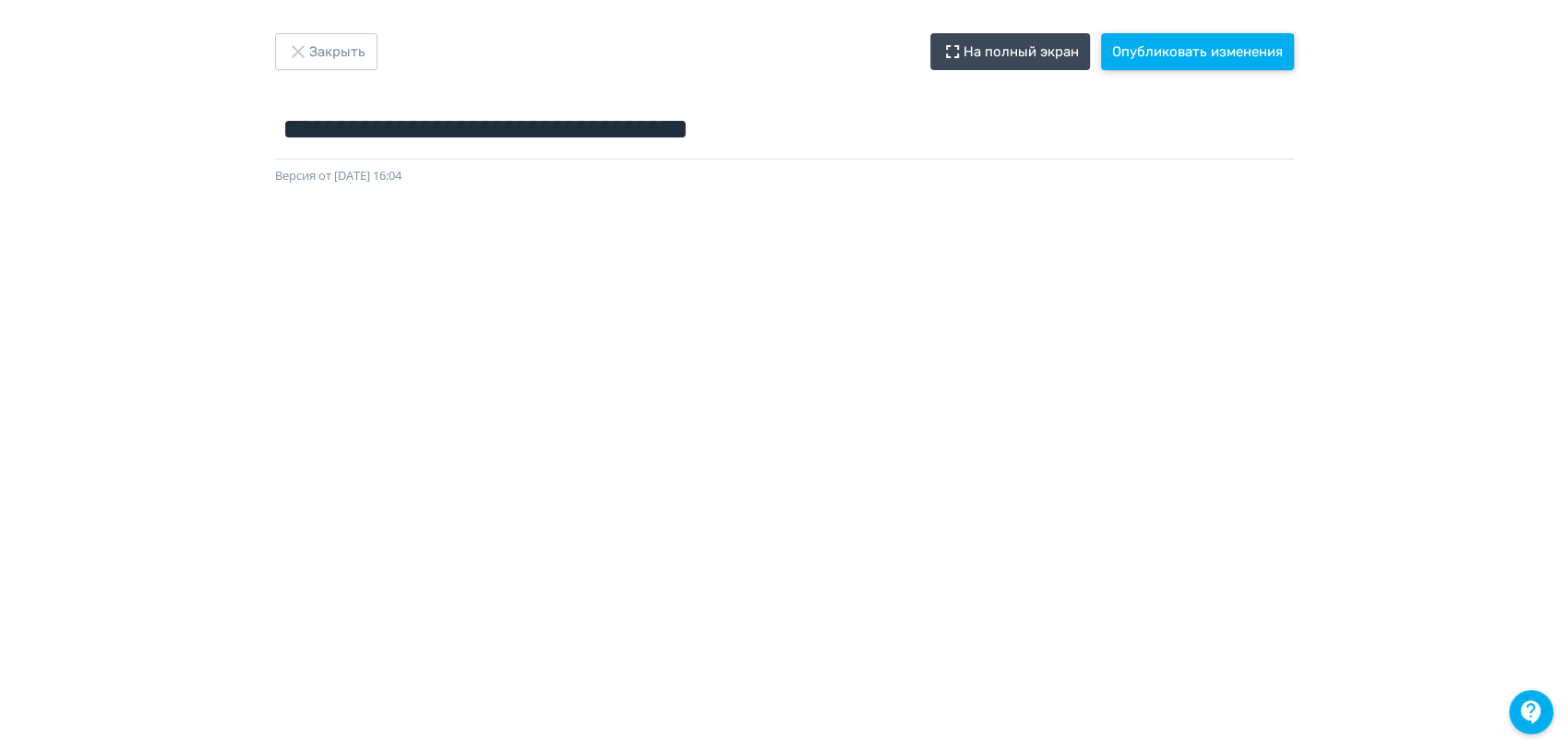
click at [1183, 46] on button "Опубликовать изменения" at bounding box center [1197, 52] width 193 height 37
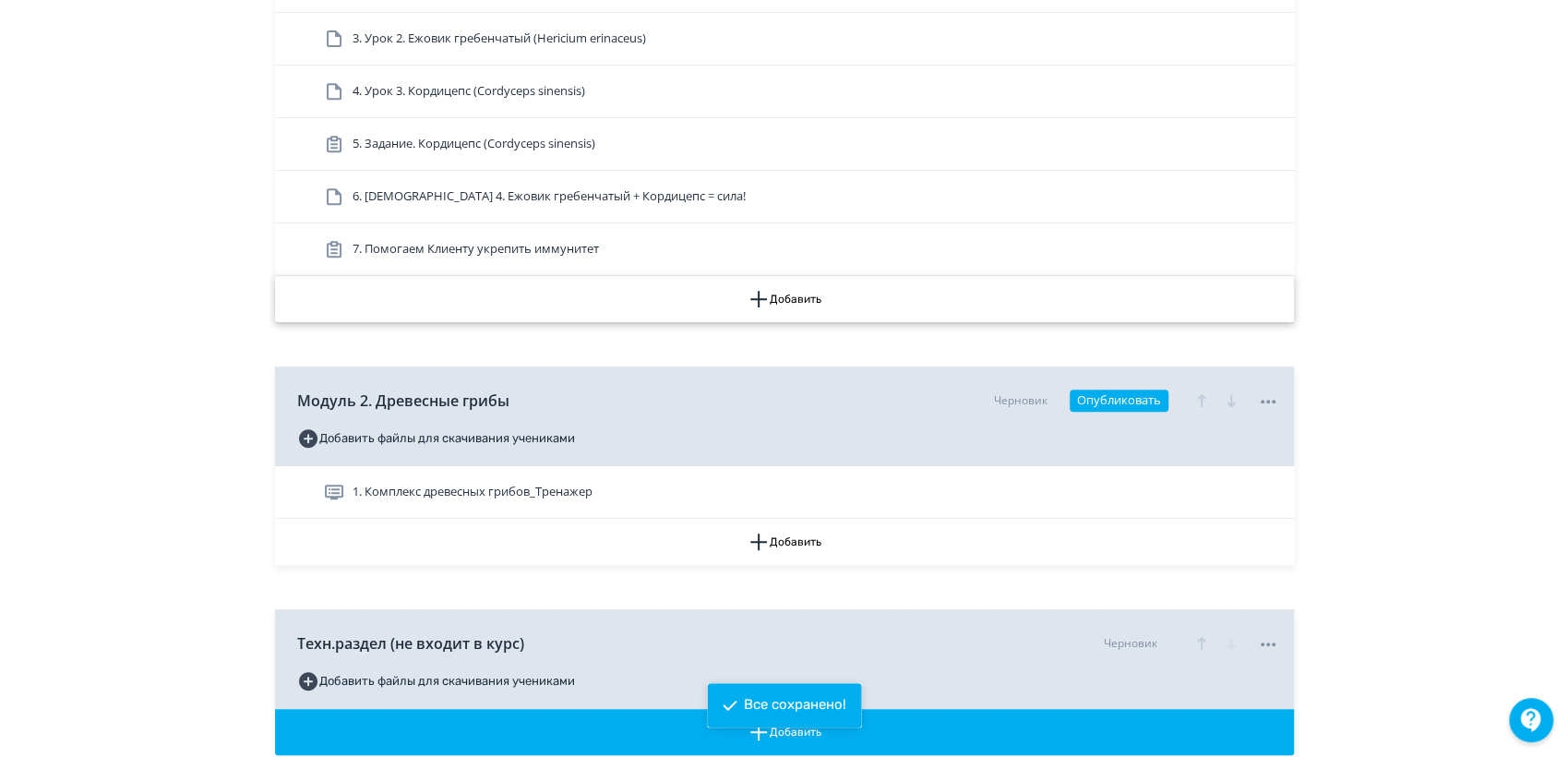
scroll to position [513, 0]
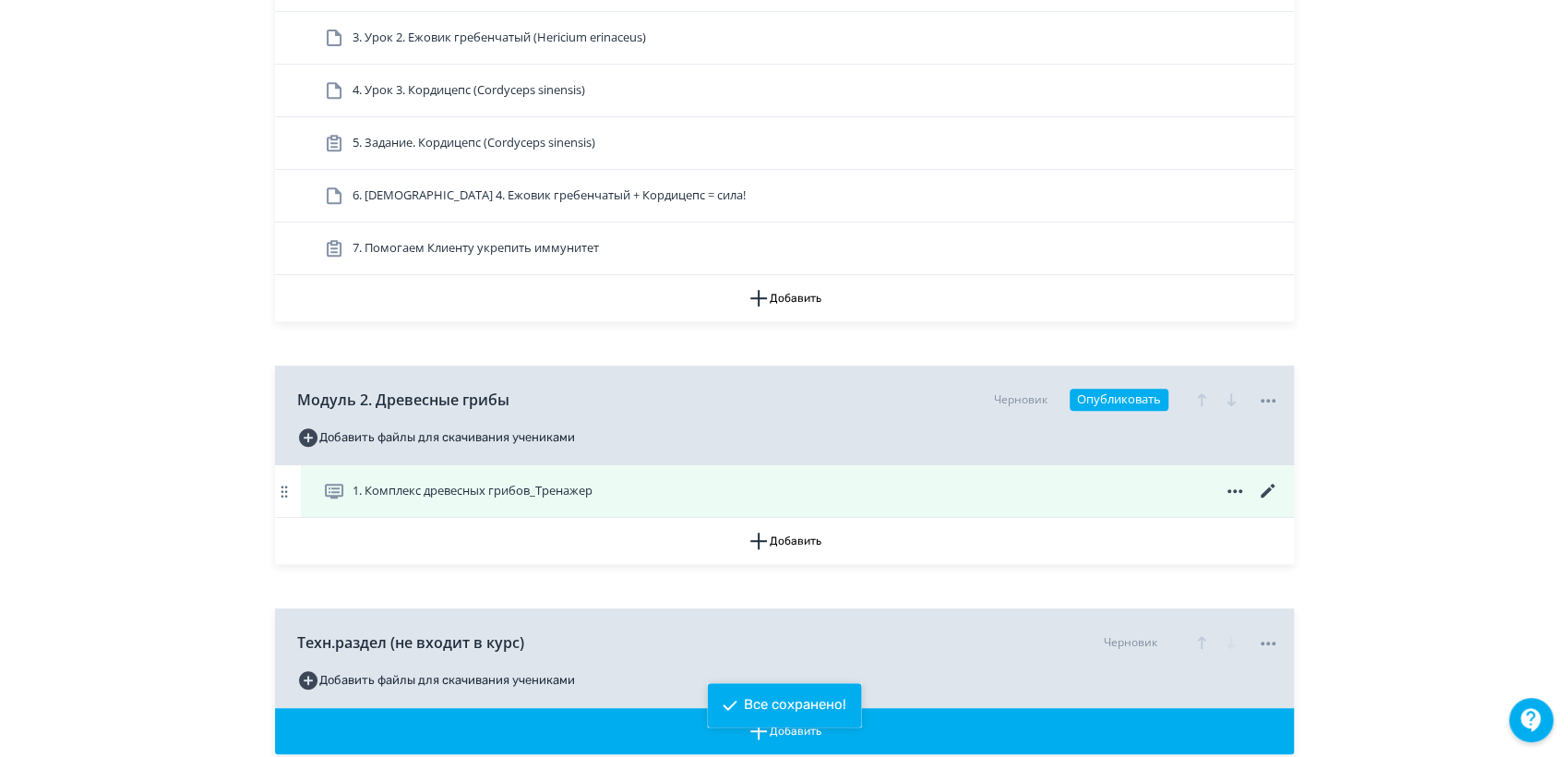
click at [517, 495] on span "1. Комплекс древесных грибов_Тренажер" at bounding box center [472, 490] width 240 height 18
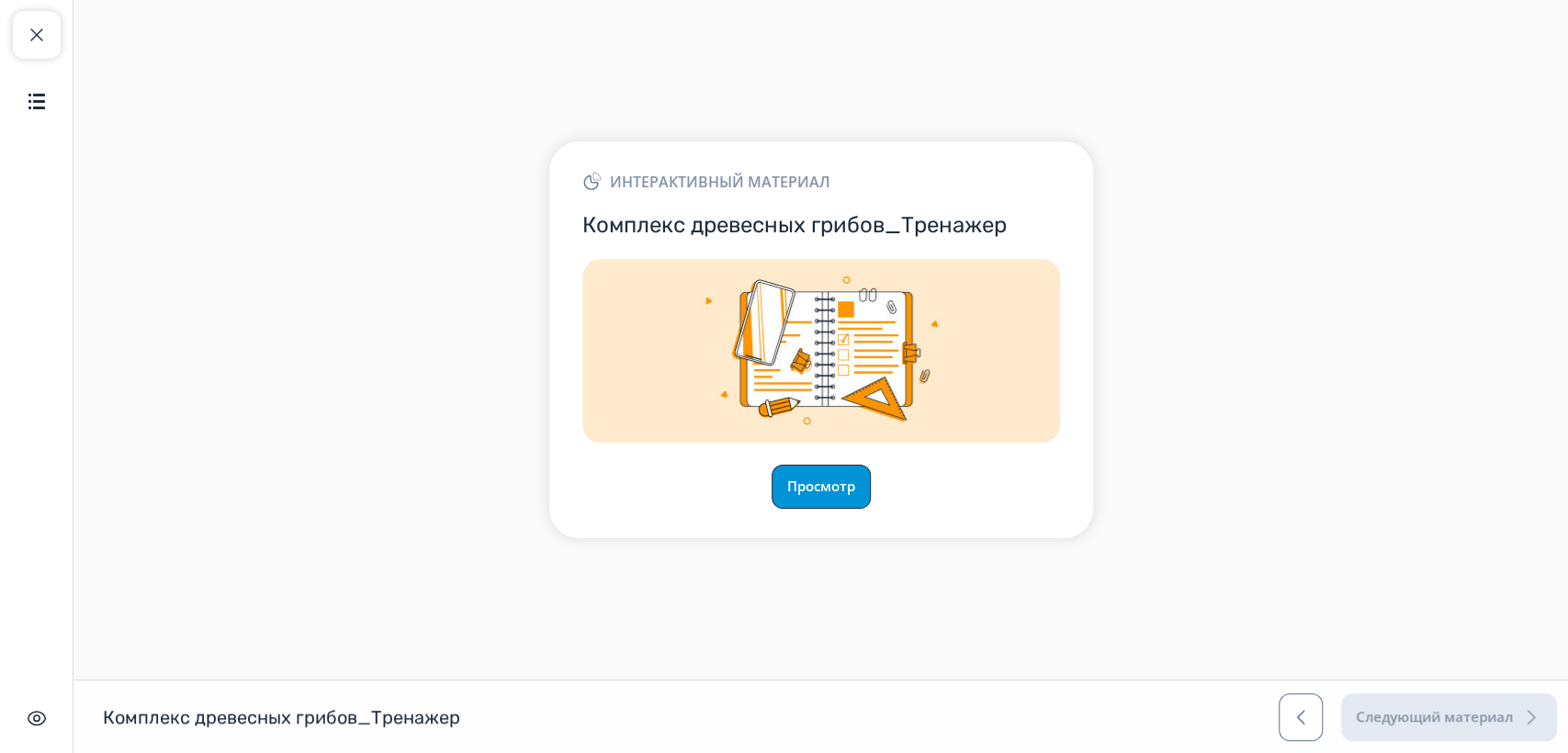
click at [838, 496] on button "Просмотр" at bounding box center [821, 487] width 99 height 45
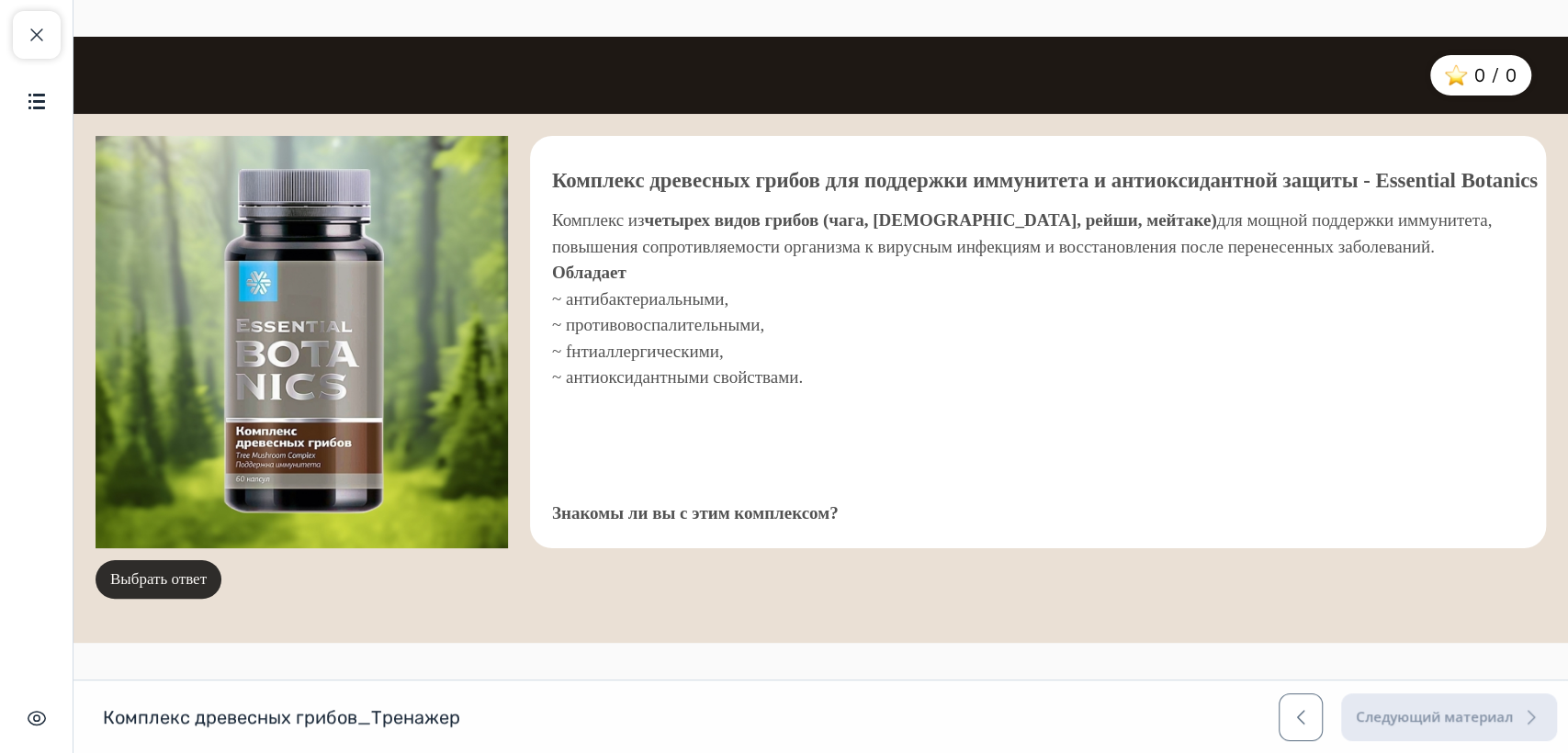
click at [152, 583] on button "Выбрать ответ" at bounding box center [159, 580] width 126 height 39
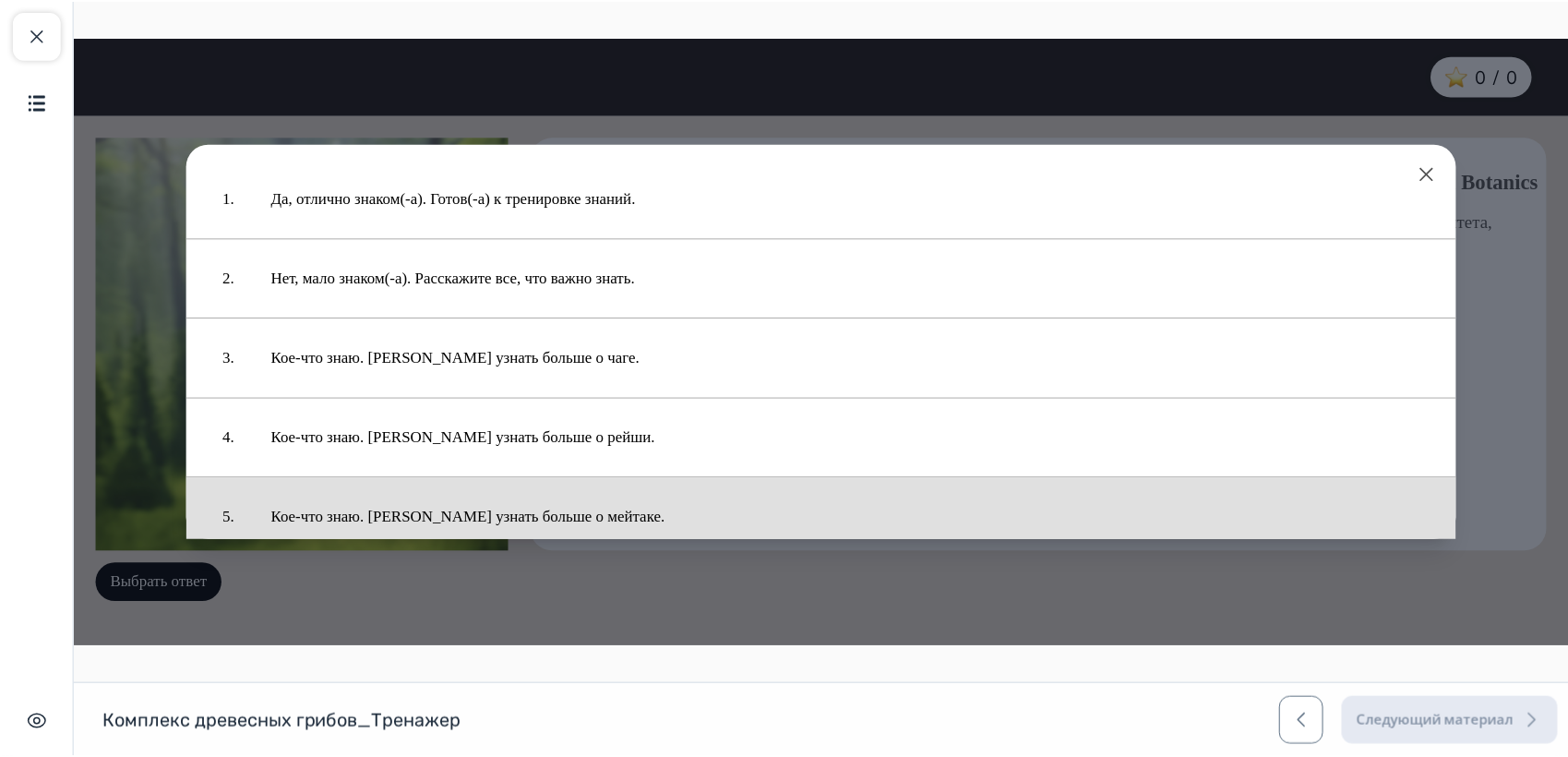
scroll to position [111, 0]
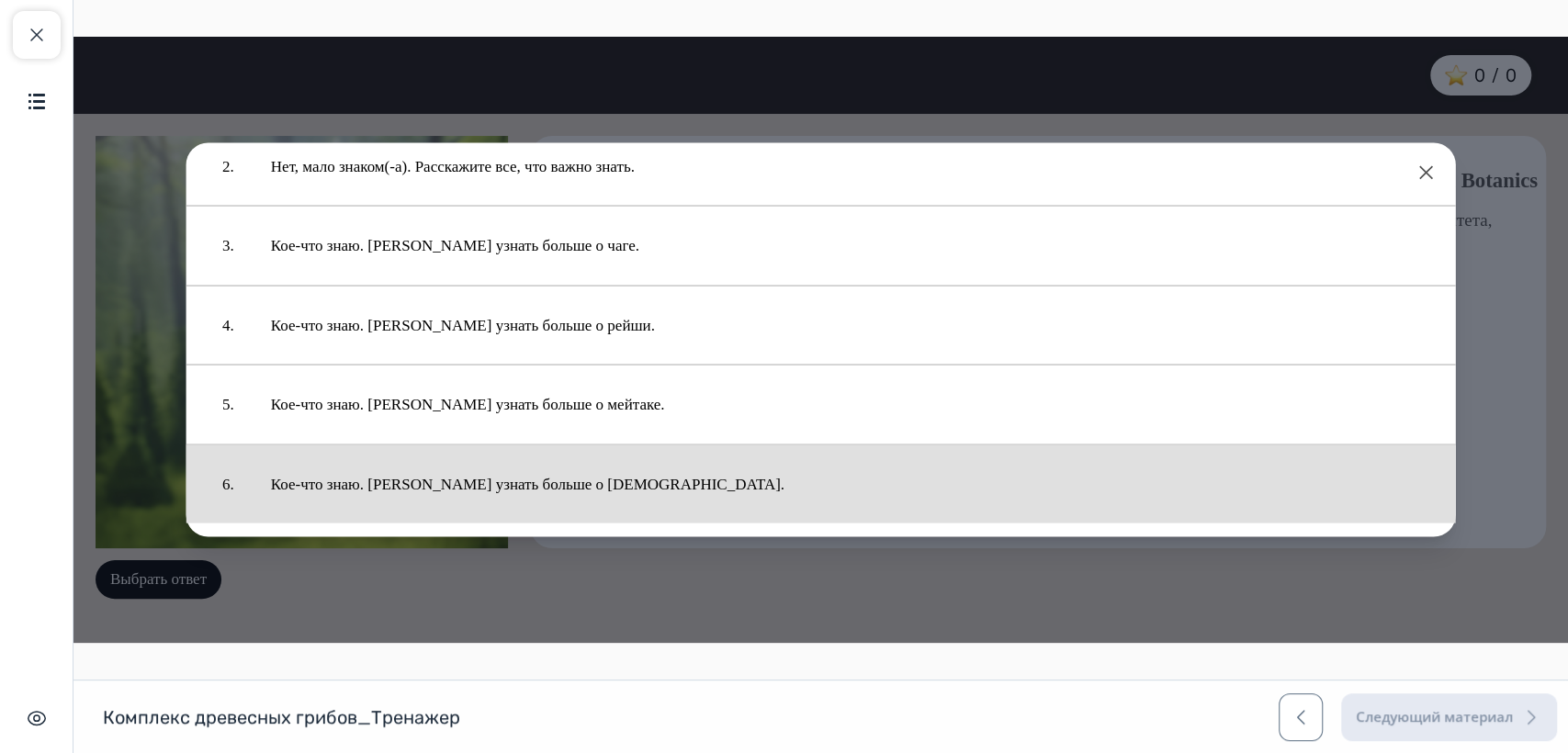
click at [566, 479] on button "Кое-что знаю. [PERSON_NAME] узнать больше о [DEMOGRAPHIC_DATA]." at bounding box center [845, 484] width 1185 height 61
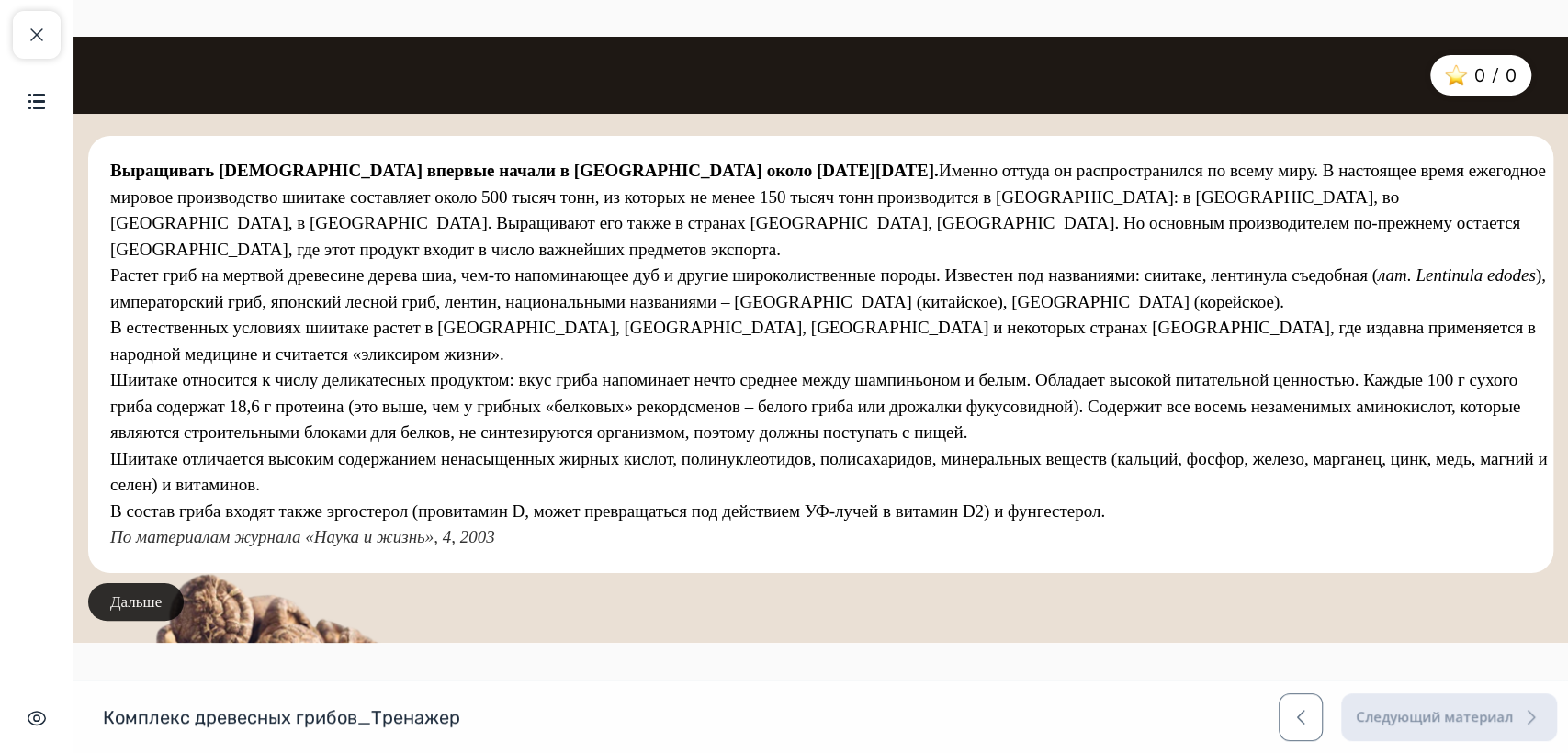
click at [147, 603] on button "Дальше" at bounding box center [136, 603] width 96 height 39
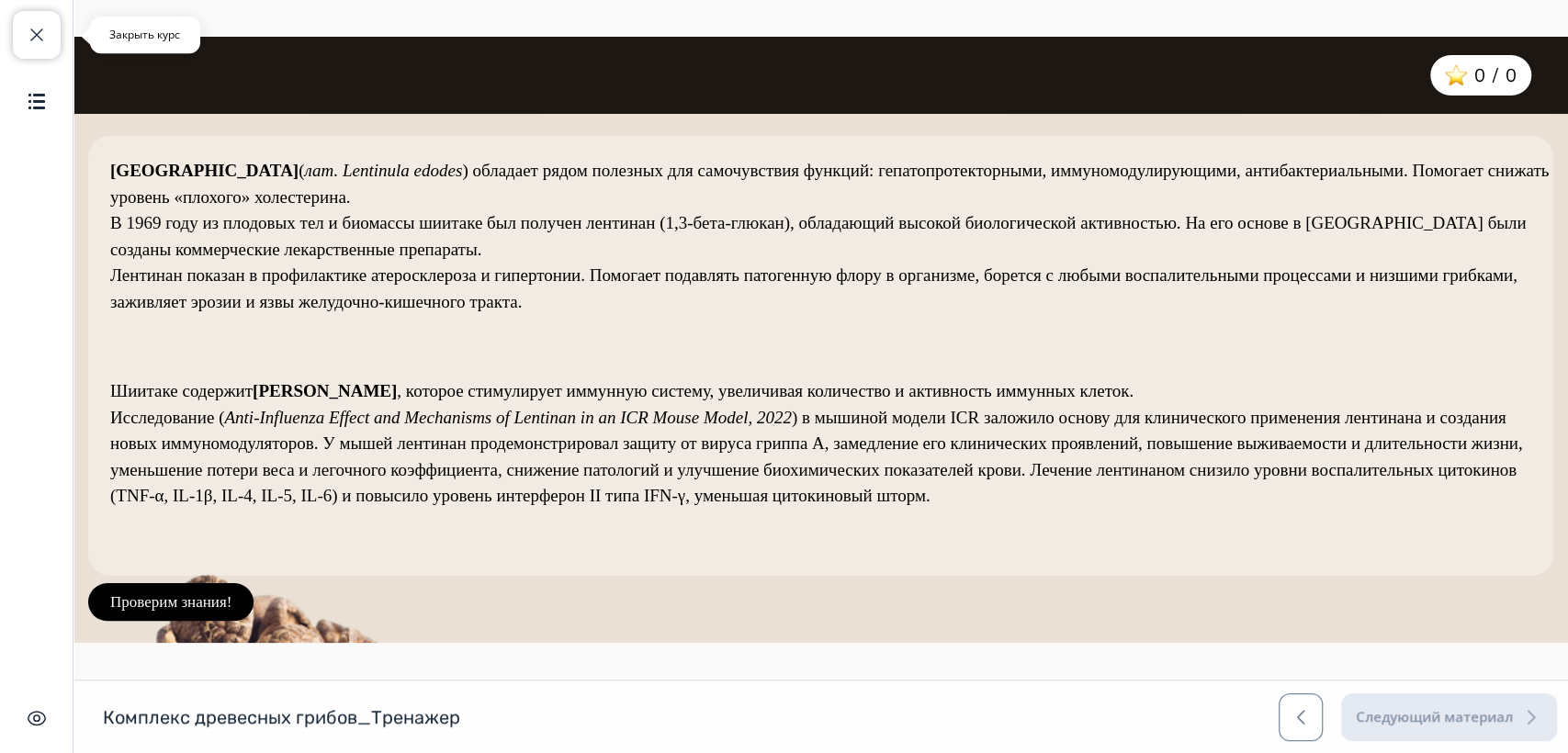
drag, startPoint x: 40, startPoint y: 27, endPoint x: 135, endPoint y: 45, distance: 96.7
click at [40, 26] on span "button" at bounding box center [37, 35] width 22 height 22
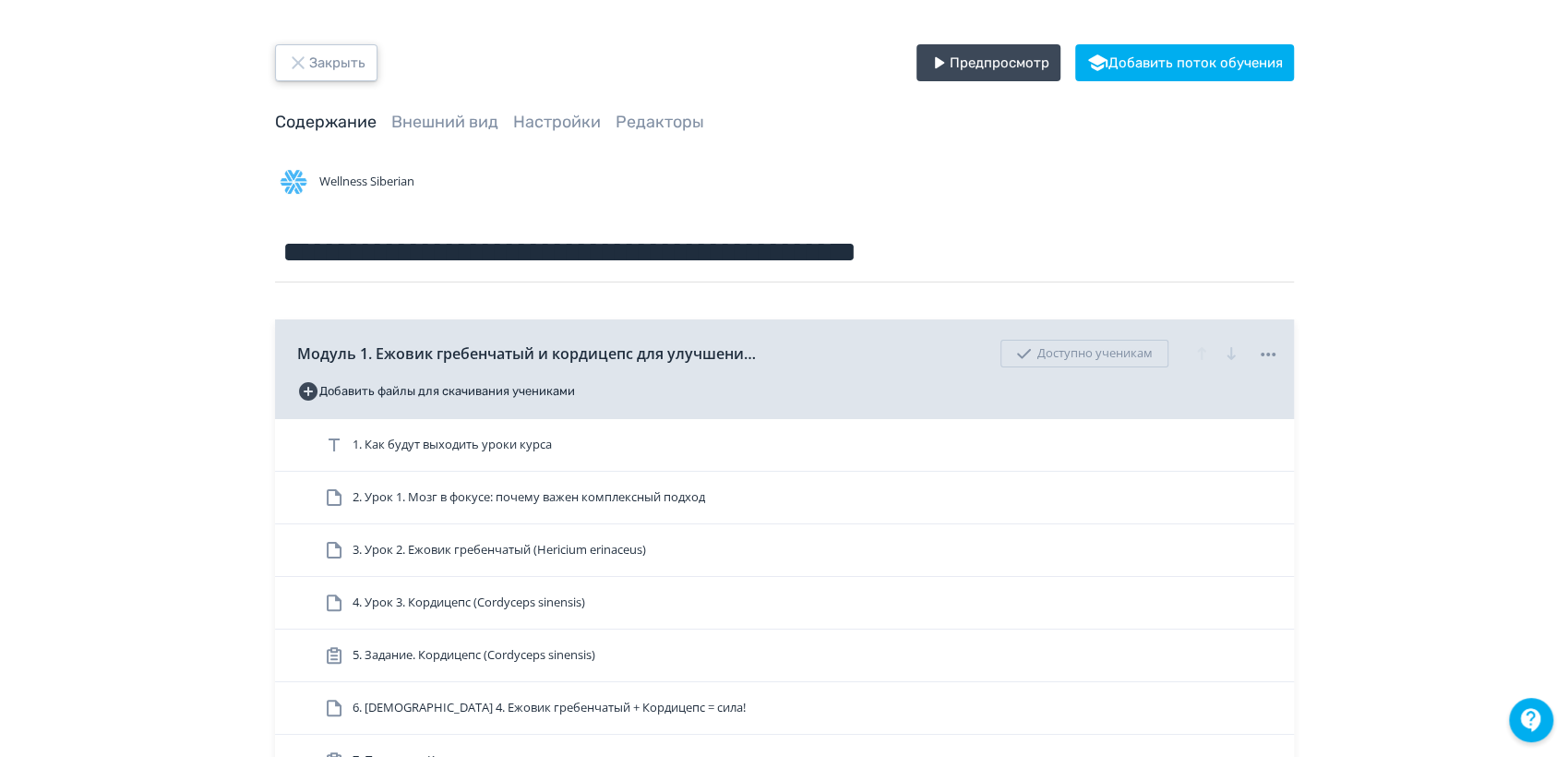
click at [322, 70] on button "Закрыть" at bounding box center [326, 63] width 102 height 37
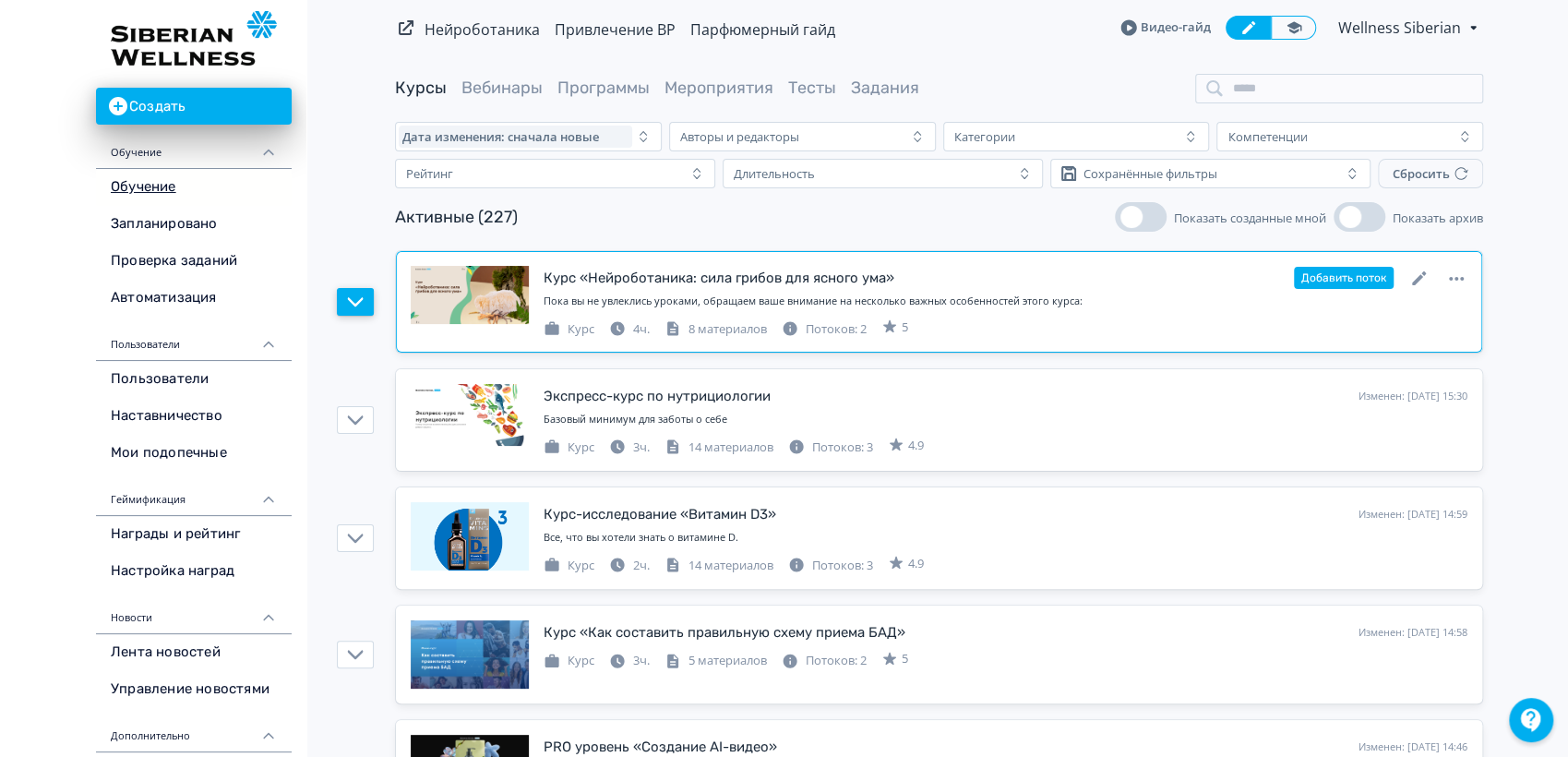
click at [359, 303] on icon "button" at bounding box center [355, 302] width 17 height 17
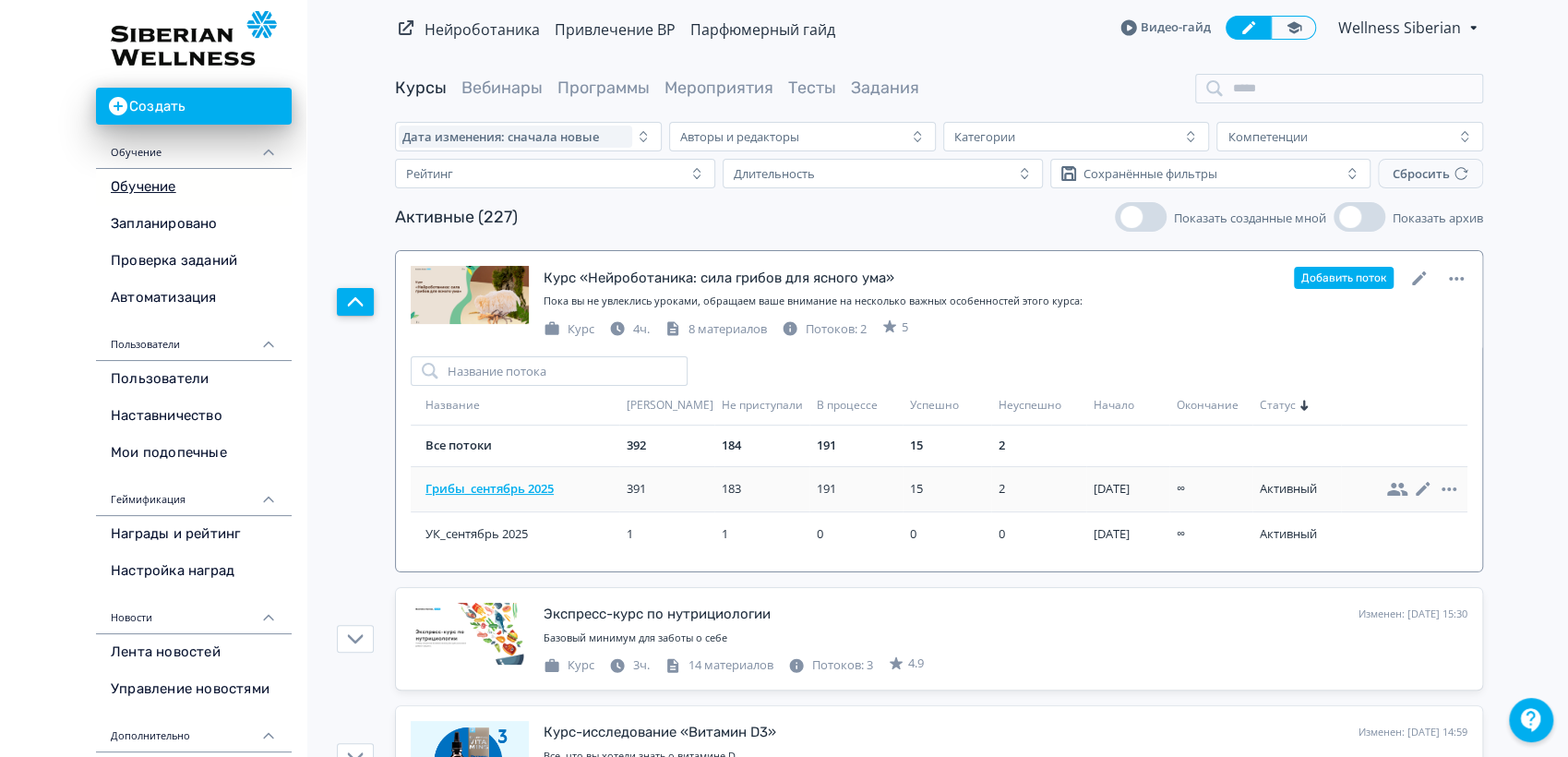
click at [484, 488] on span "Грибы_сентябрь 2025" at bounding box center [521, 488] width 194 height 18
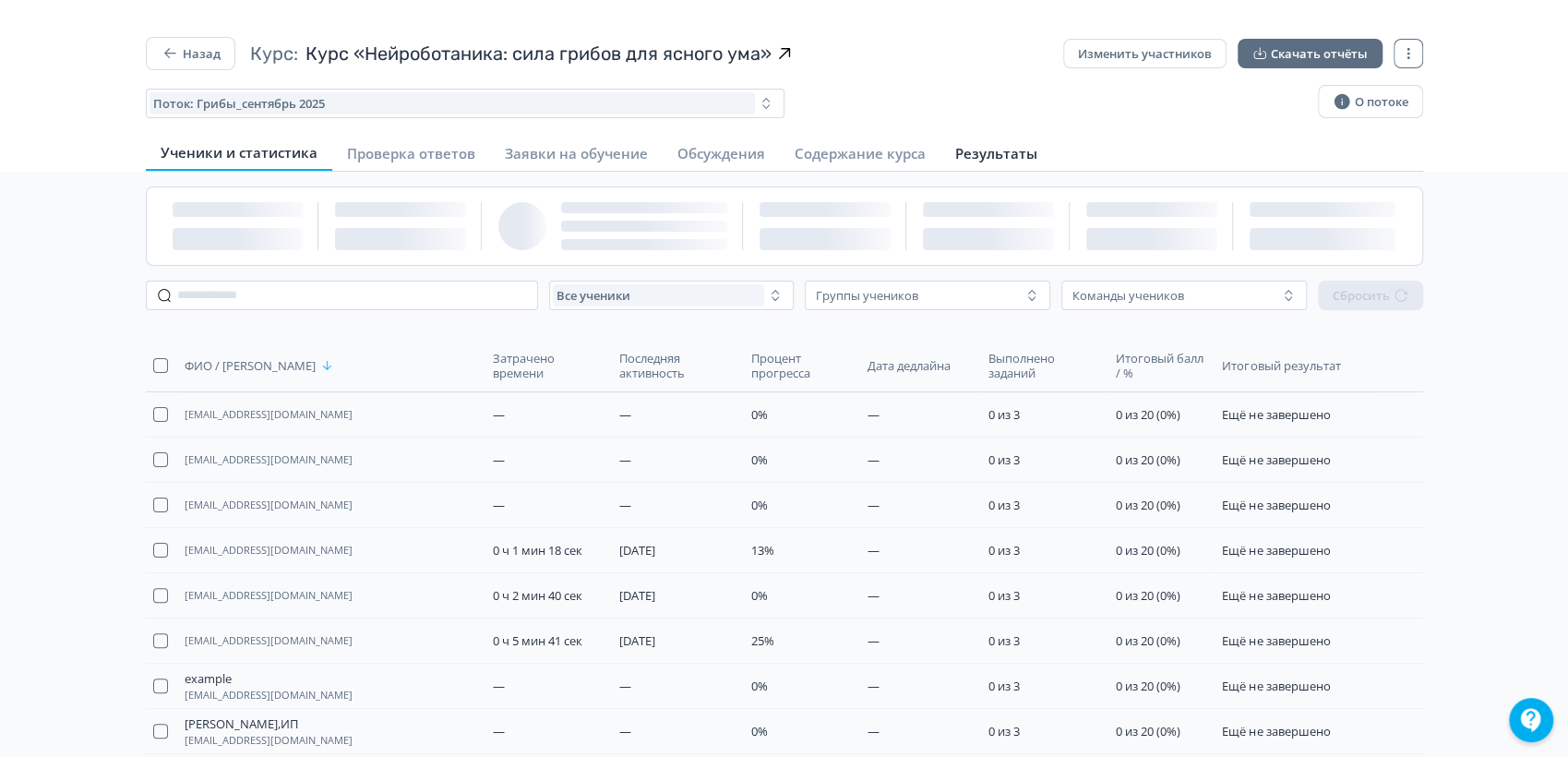
click at [978, 145] on span "Результаты" at bounding box center [996, 153] width 82 height 18
